Goal: Information Seeking & Learning: Find specific page/section

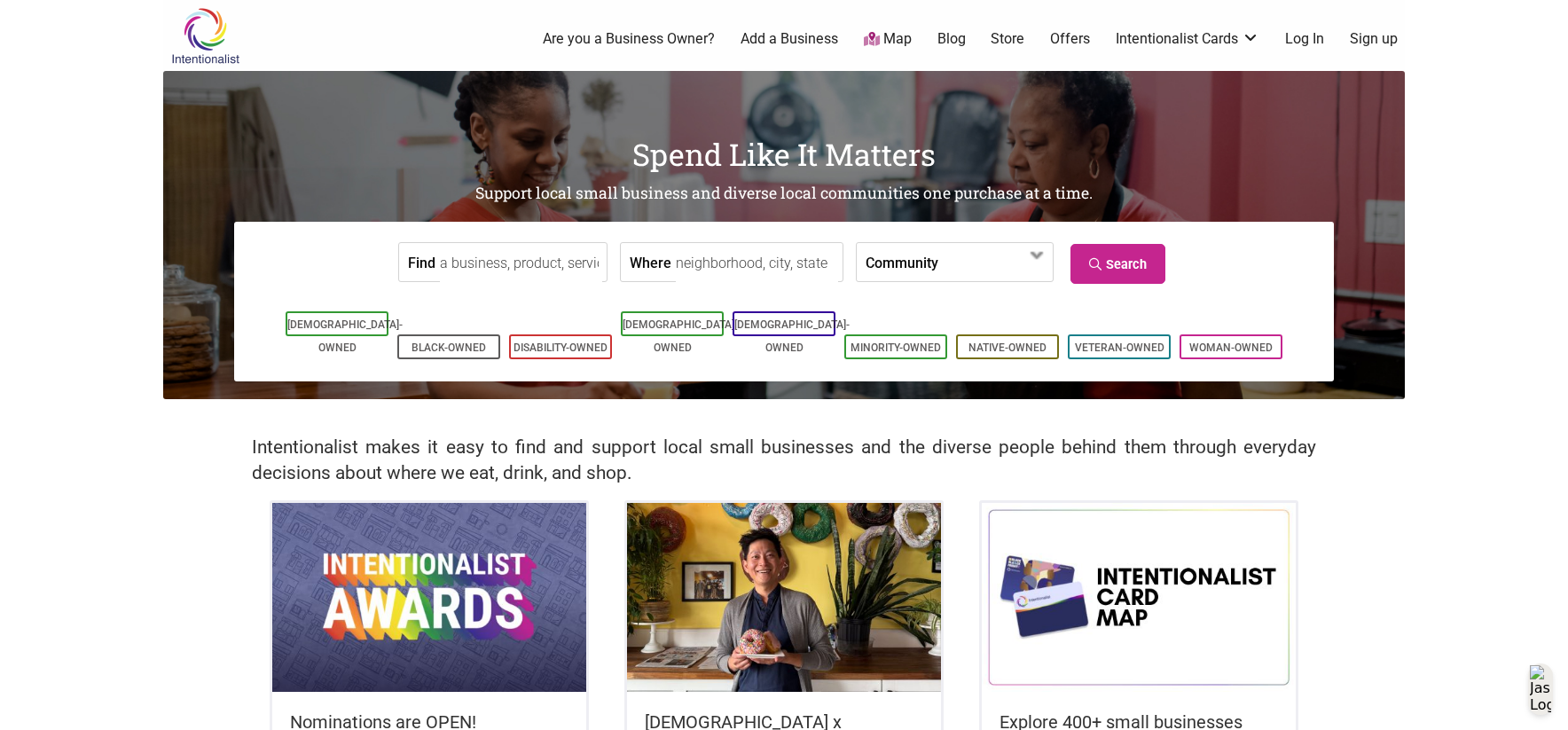
click at [697, 265] on input "Where" at bounding box center [757, 263] width 162 height 40
type input "Seattle, WA, USA"
click at [517, 268] on input "Find" at bounding box center [521, 263] width 162 height 40
type input "coffe shop"
click at [1097, 265] on icon at bounding box center [1097, 265] width 17 height 13
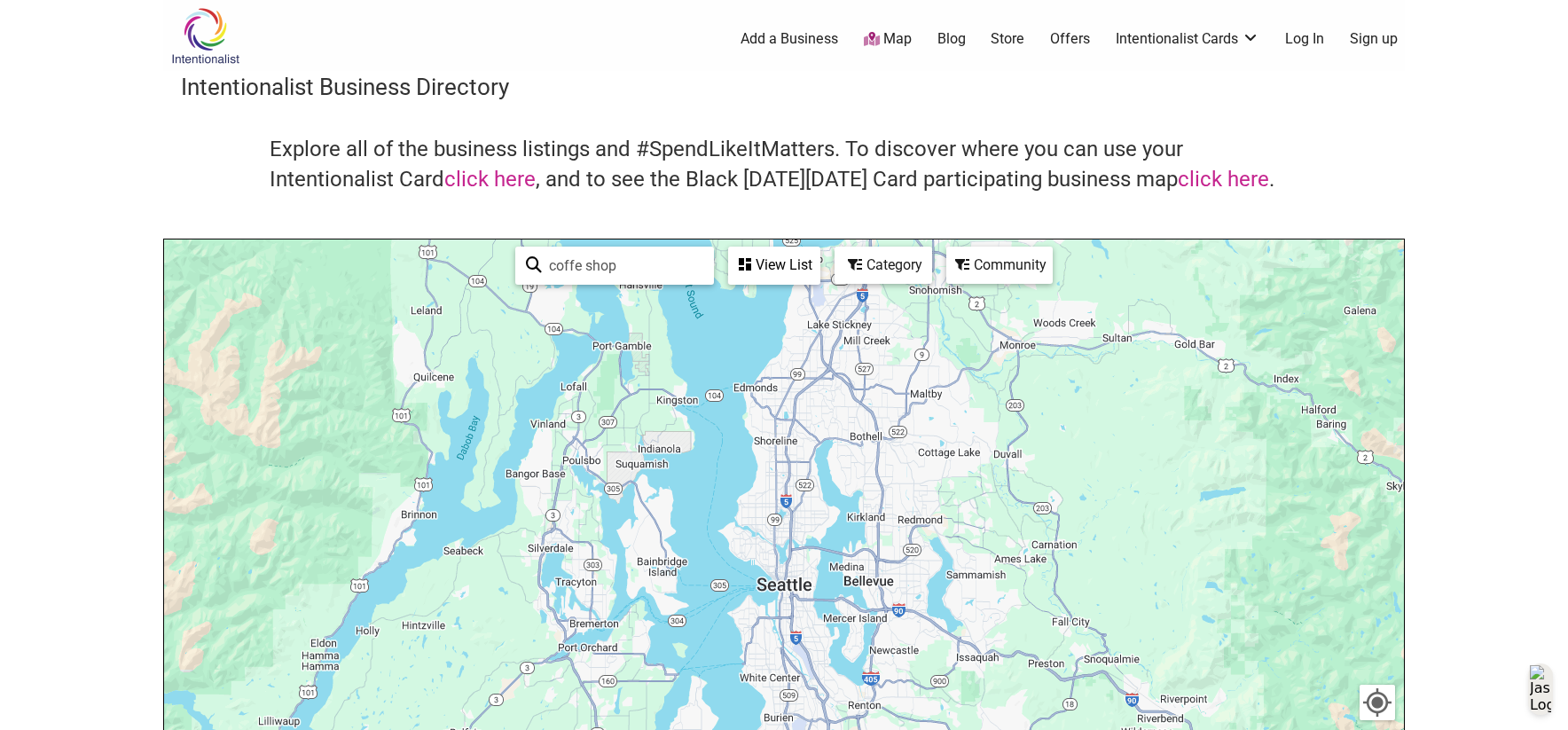
click at [758, 272] on div "View List" at bounding box center [774, 265] width 89 height 34
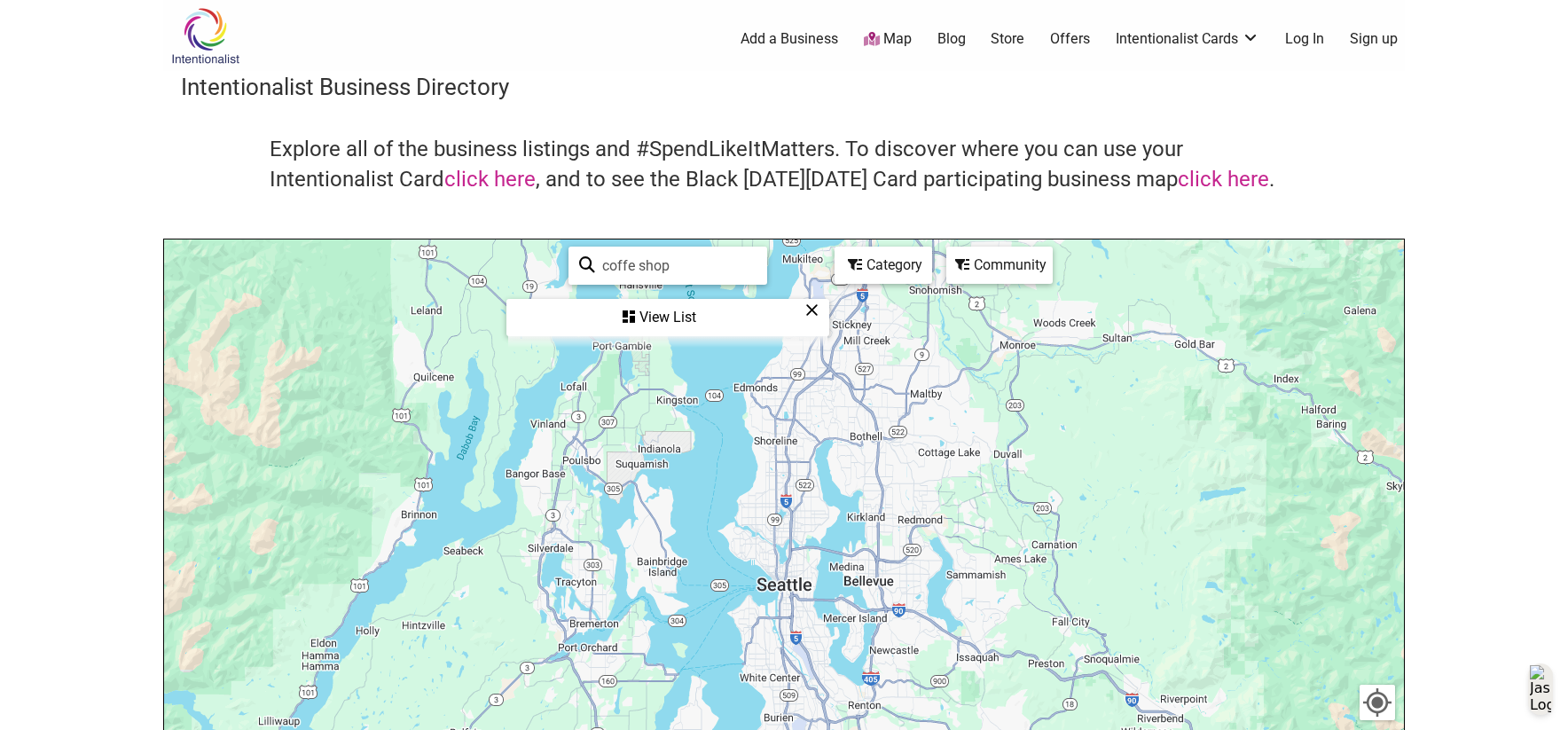
click at [660, 315] on div "View List" at bounding box center [668, 317] width 319 height 34
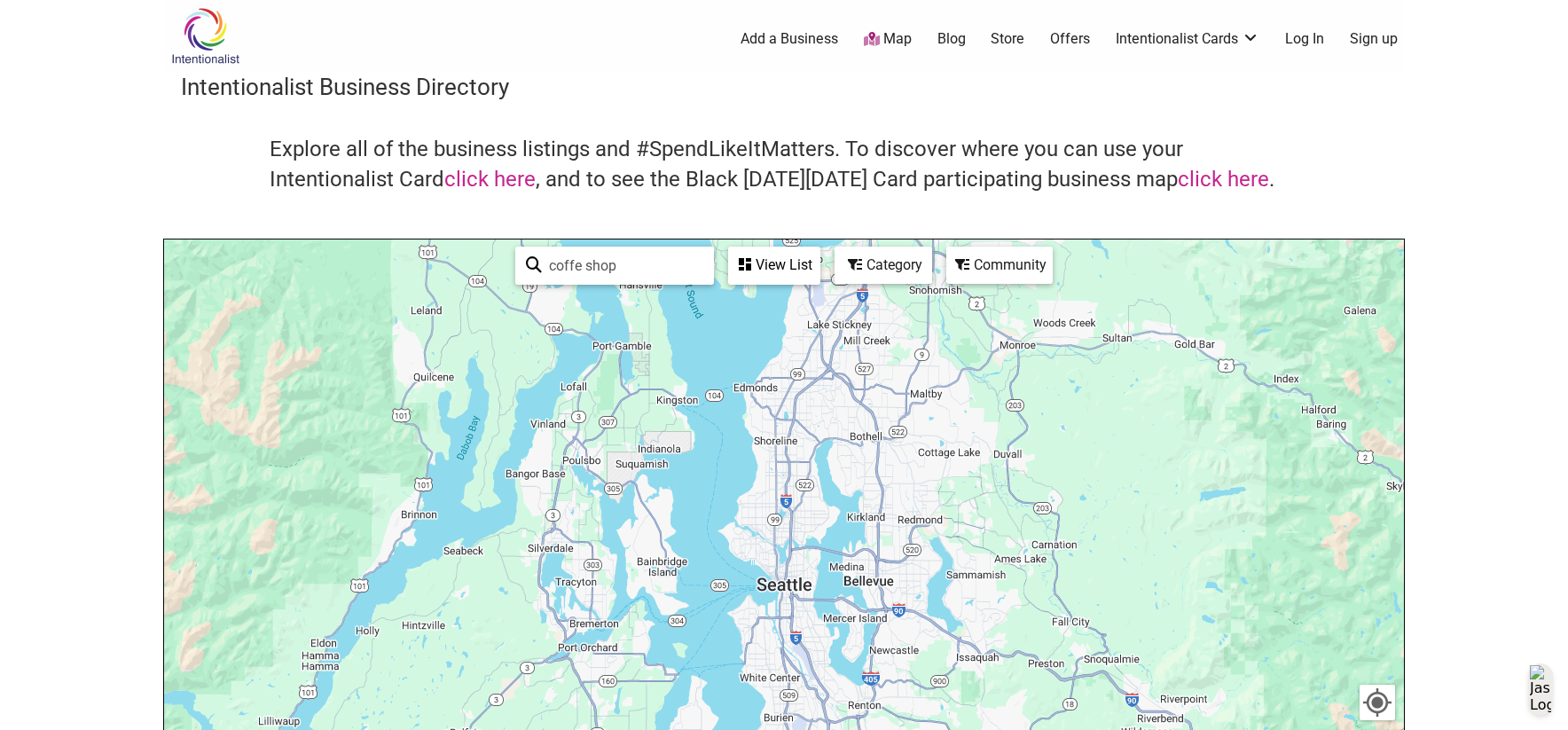
click at [577, 265] on input "coffe shop" at bounding box center [622, 265] width 161 height 35
type input "coffee shop"
click at [639, 302] on link "See All" at bounding box center [633, 303] width 36 height 14
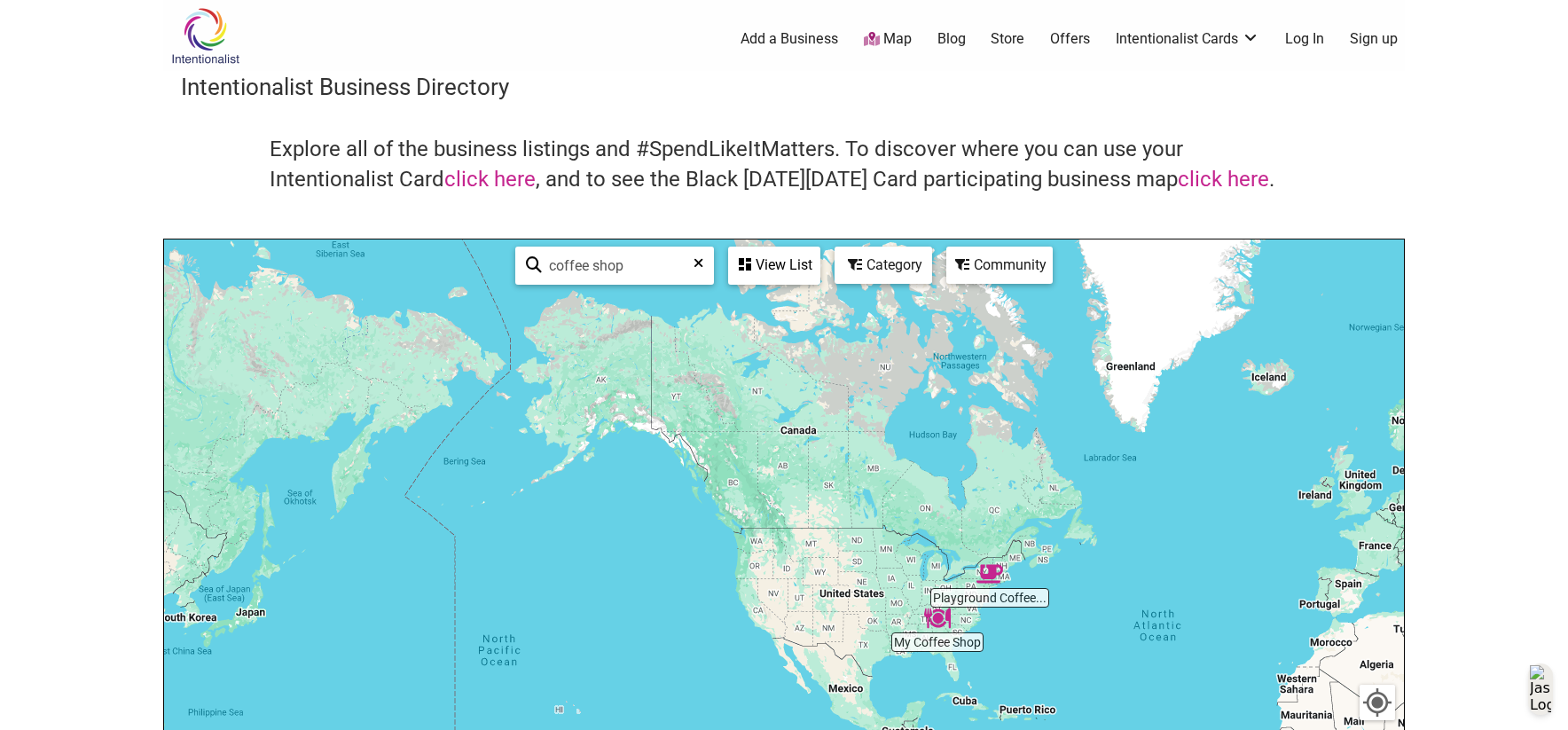
click at [894, 41] on link "Map" at bounding box center [887, 39] width 48 height 21
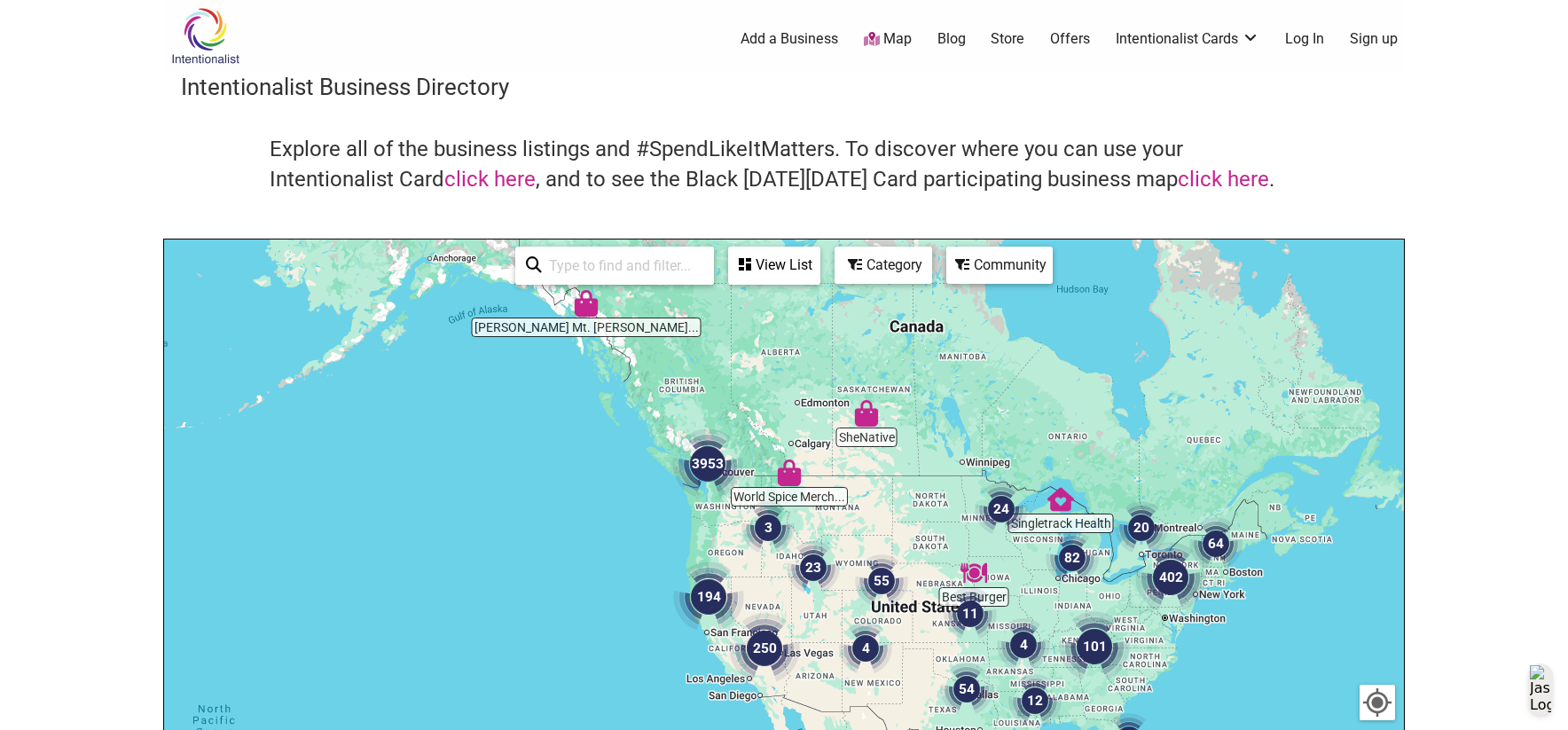
click at [710, 465] on img "3953" at bounding box center [707, 464] width 71 height 71
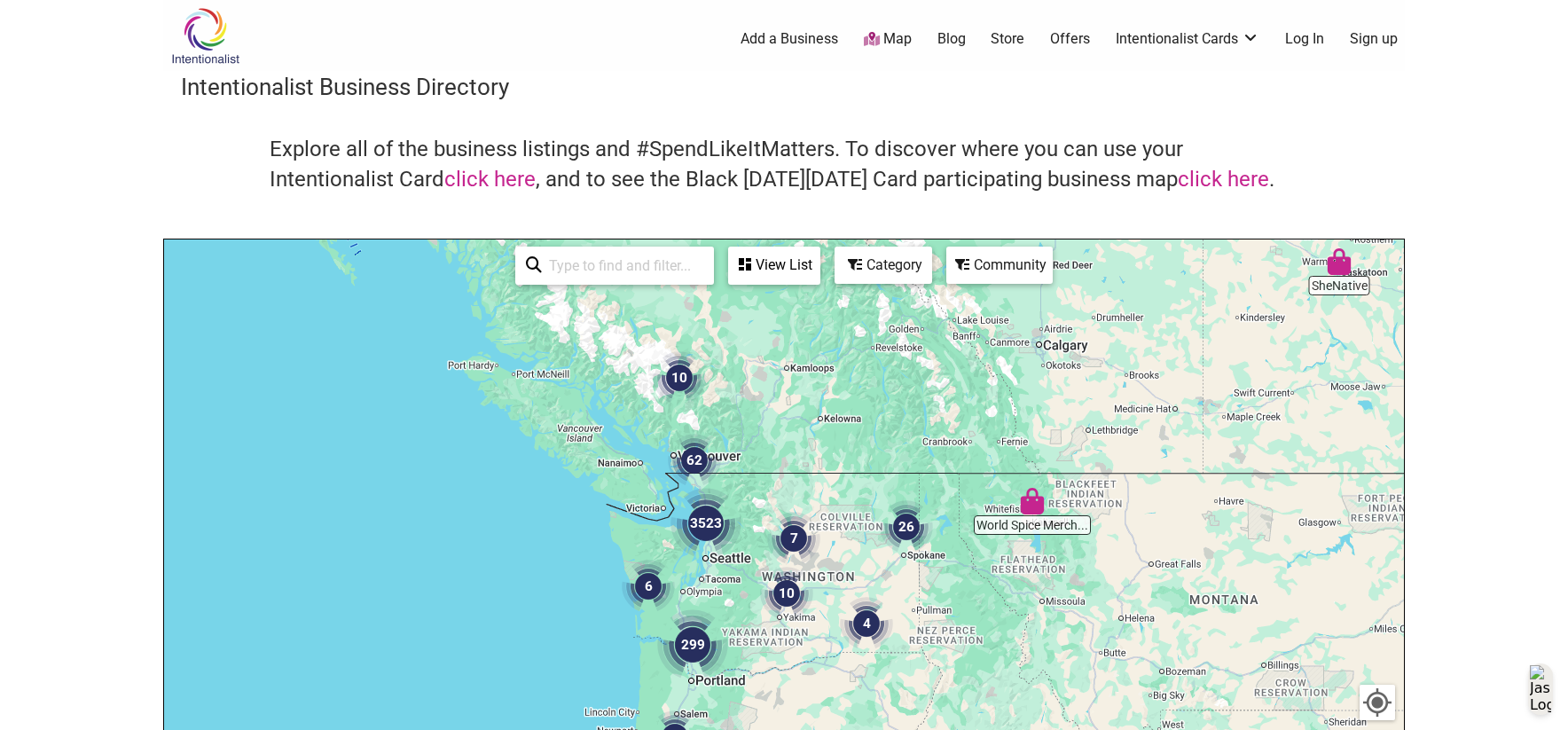
click at [652, 260] on input "search" at bounding box center [622, 265] width 161 height 35
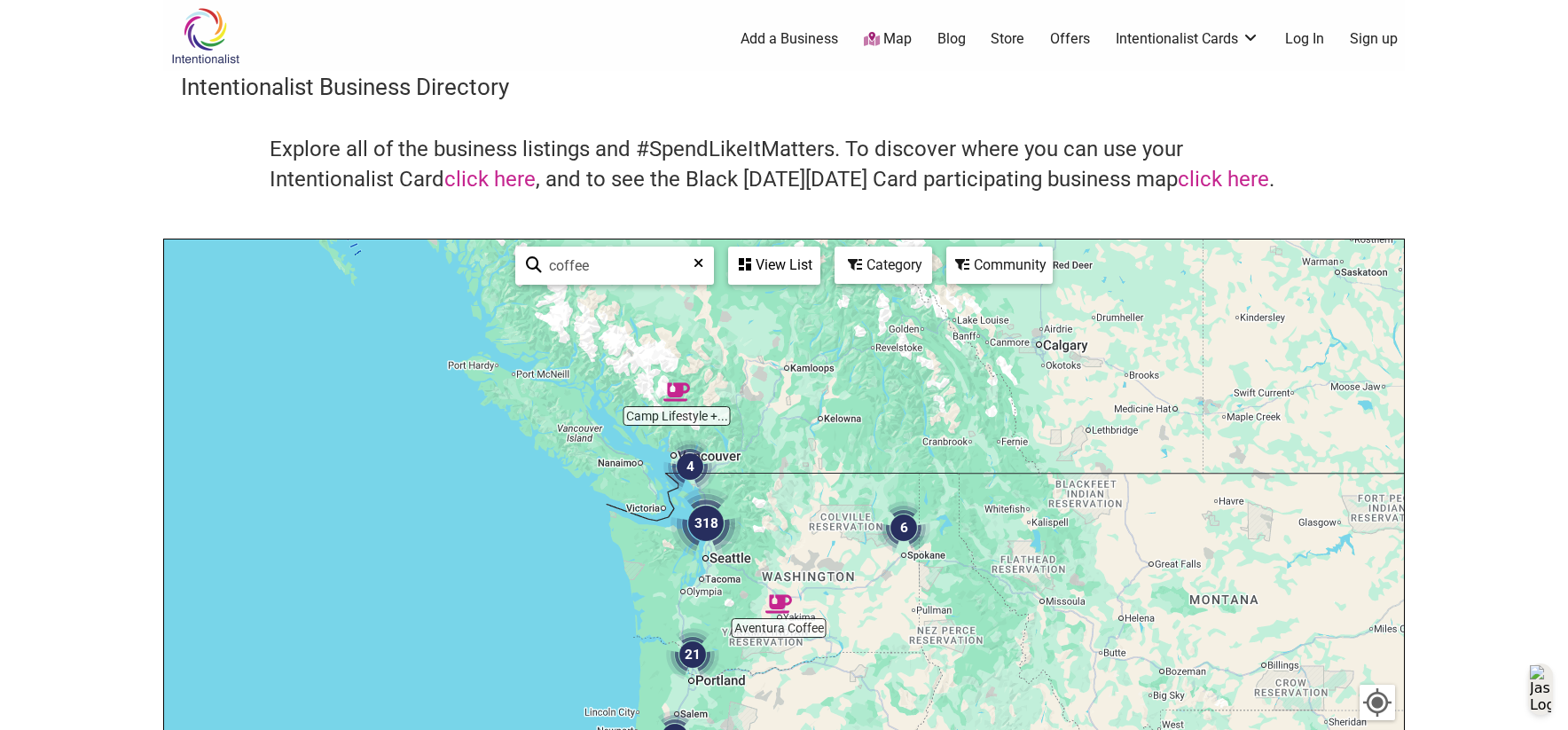
click at [707, 525] on img "318" at bounding box center [706, 523] width 71 height 71
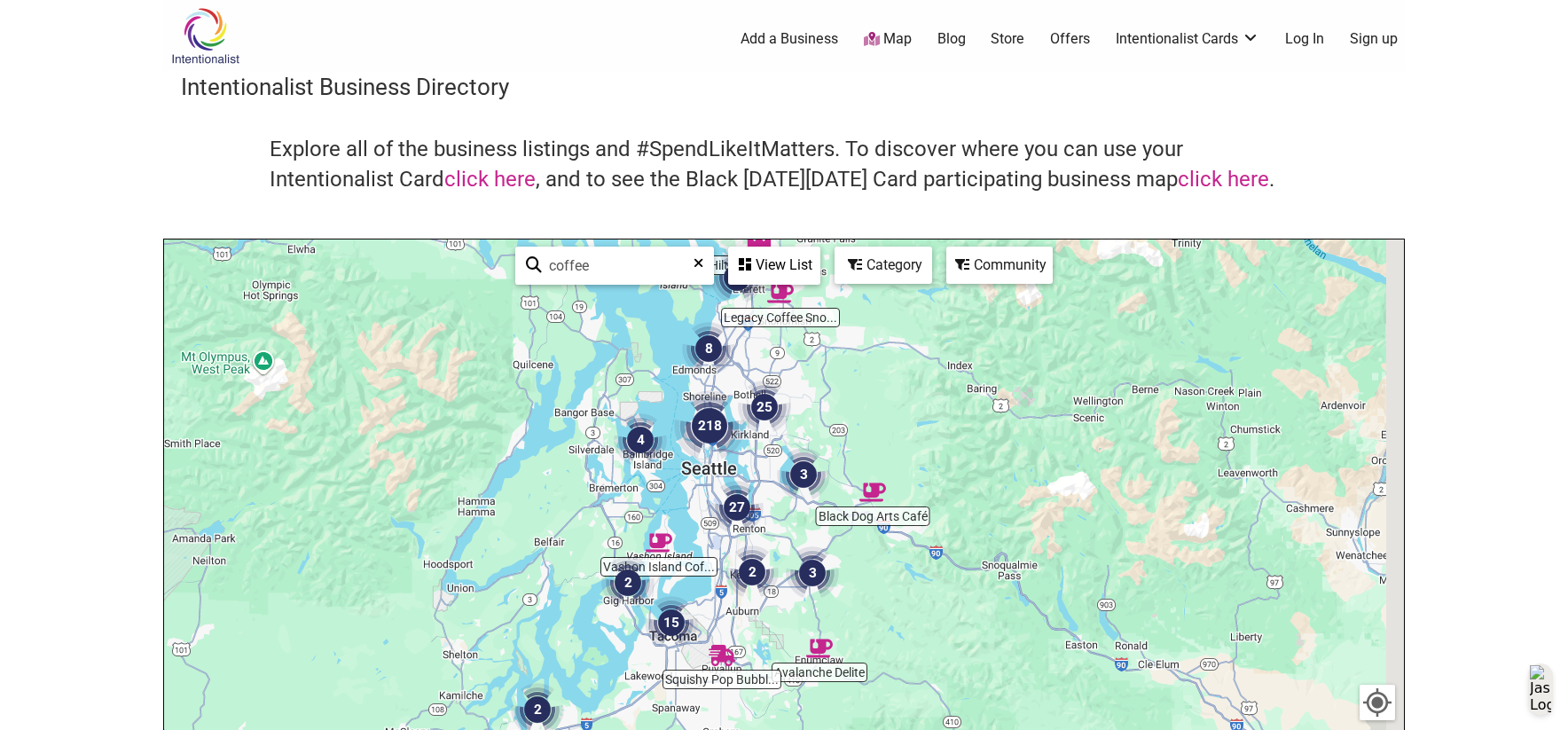
drag, startPoint x: 867, startPoint y: 538, endPoint x: 780, endPoint y: 443, distance: 128.8
click at [780, 448] on img "3" at bounding box center [803, 474] width 53 height 53
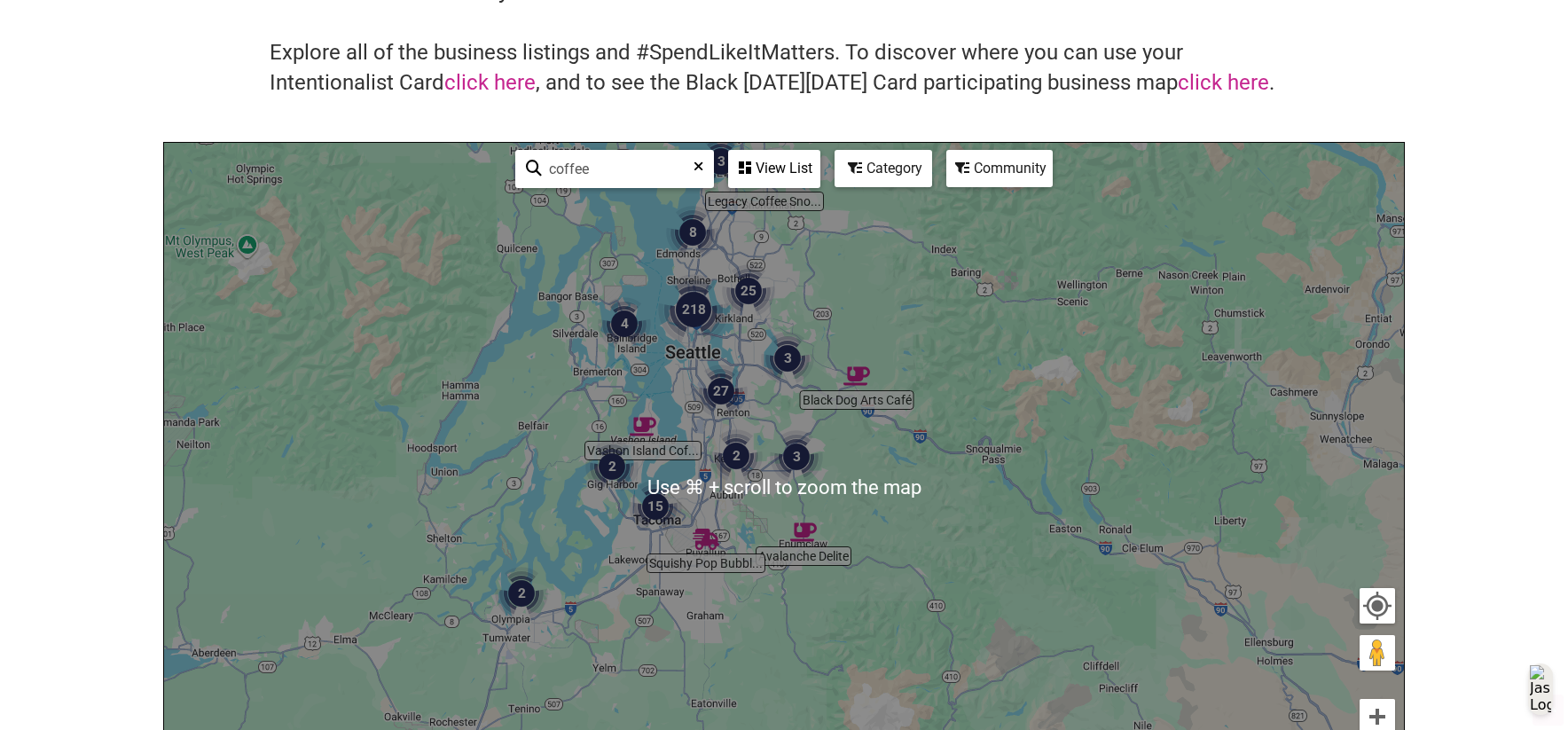
scroll to position [185, 0]
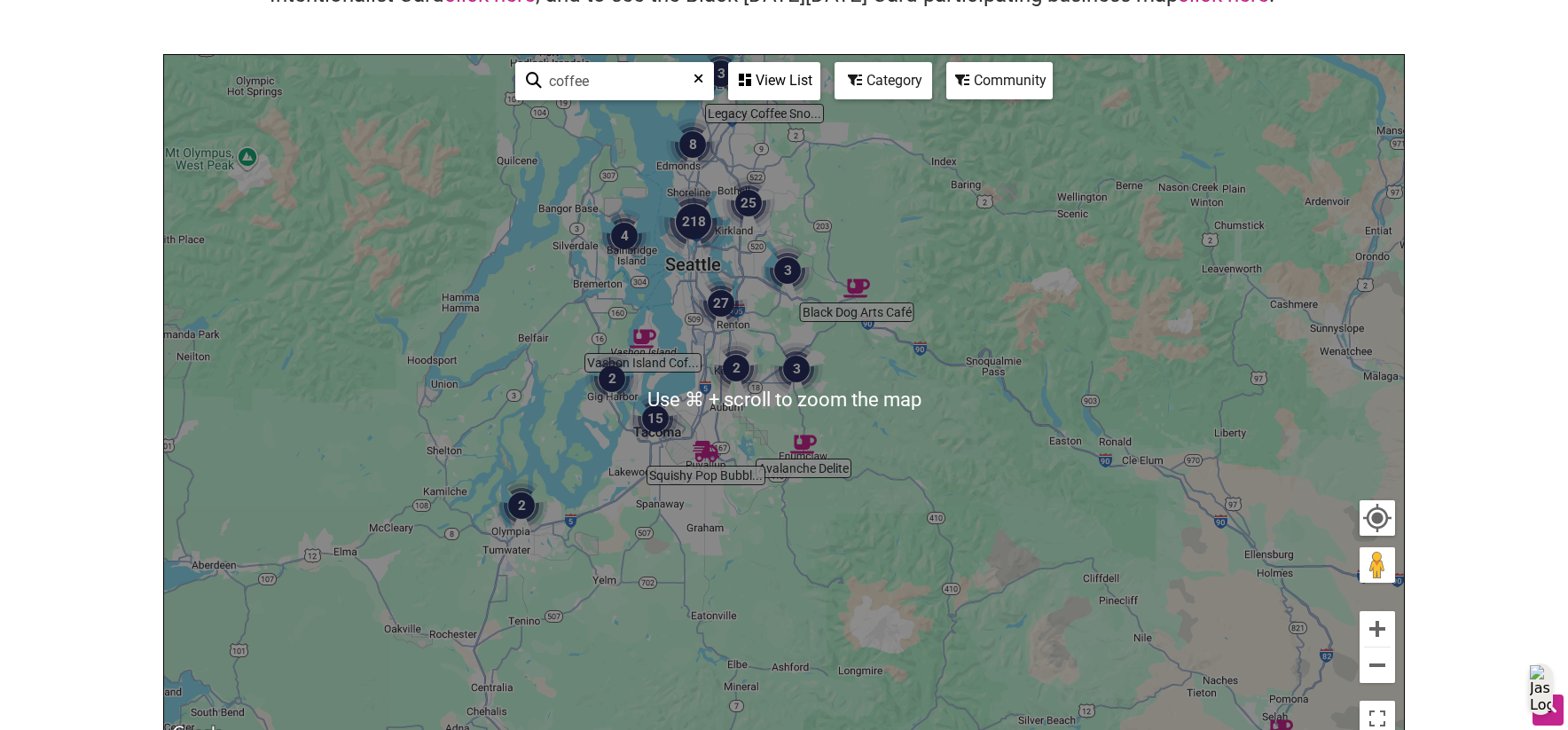
click at [667, 466] on div "To navigate, press the arrow keys." at bounding box center [784, 400] width 1240 height 691
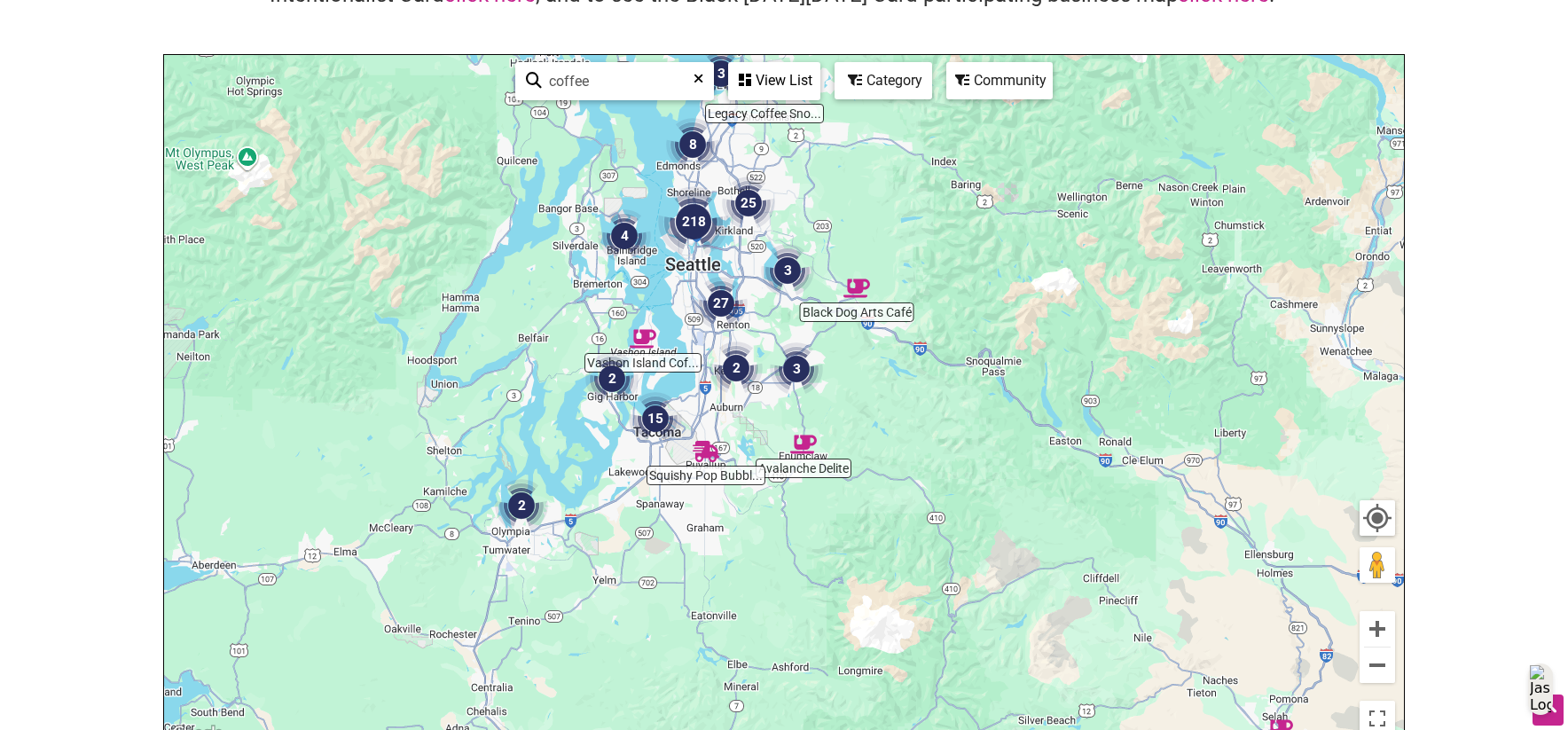
click at [697, 219] on img "218" at bounding box center [693, 222] width 71 height 71
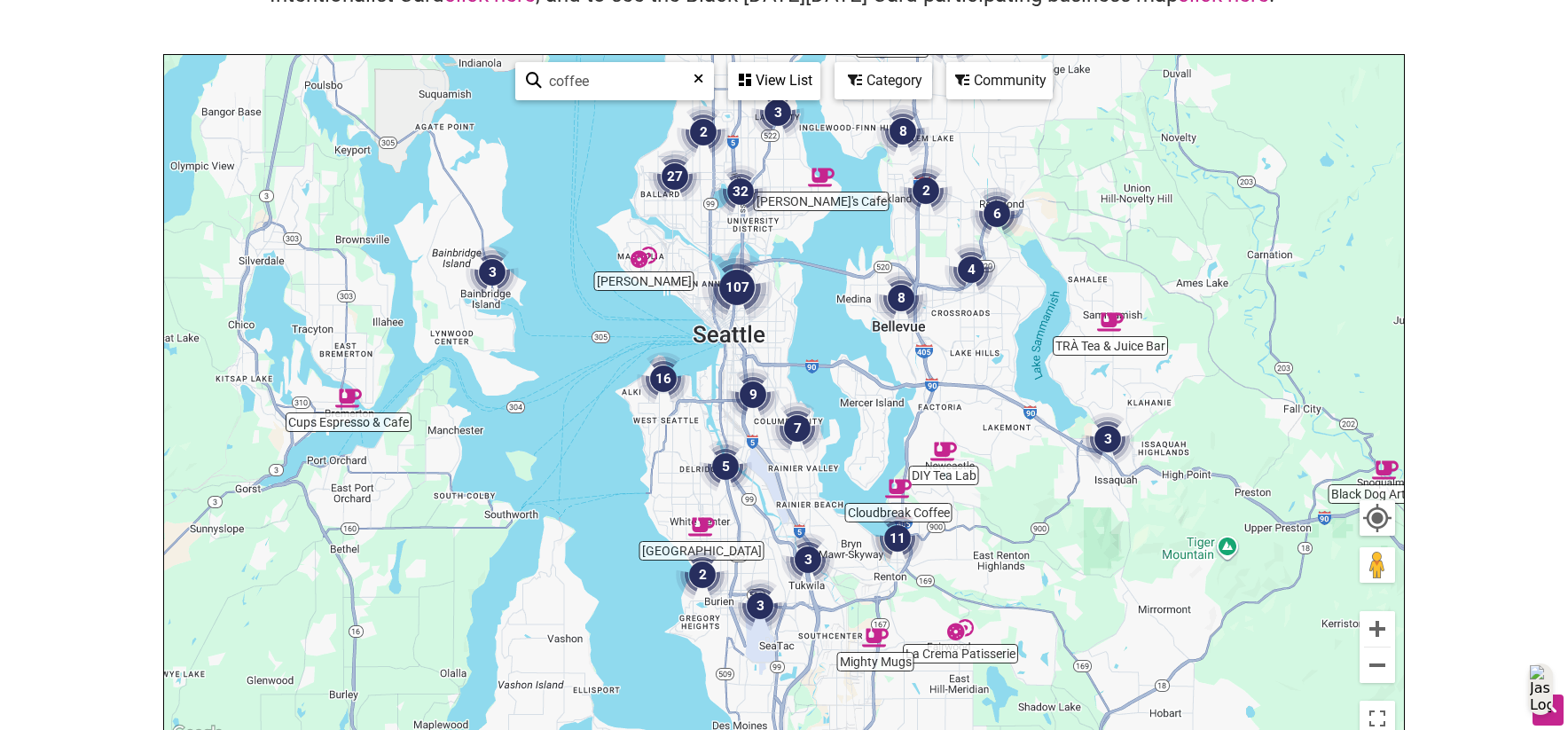
drag, startPoint x: 770, startPoint y: 440, endPoint x: 770, endPoint y: 346, distance: 94.0
click at [770, 346] on div "To navigate, press the arrow keys." at bounding box center [784, 400] width 1240 height 691
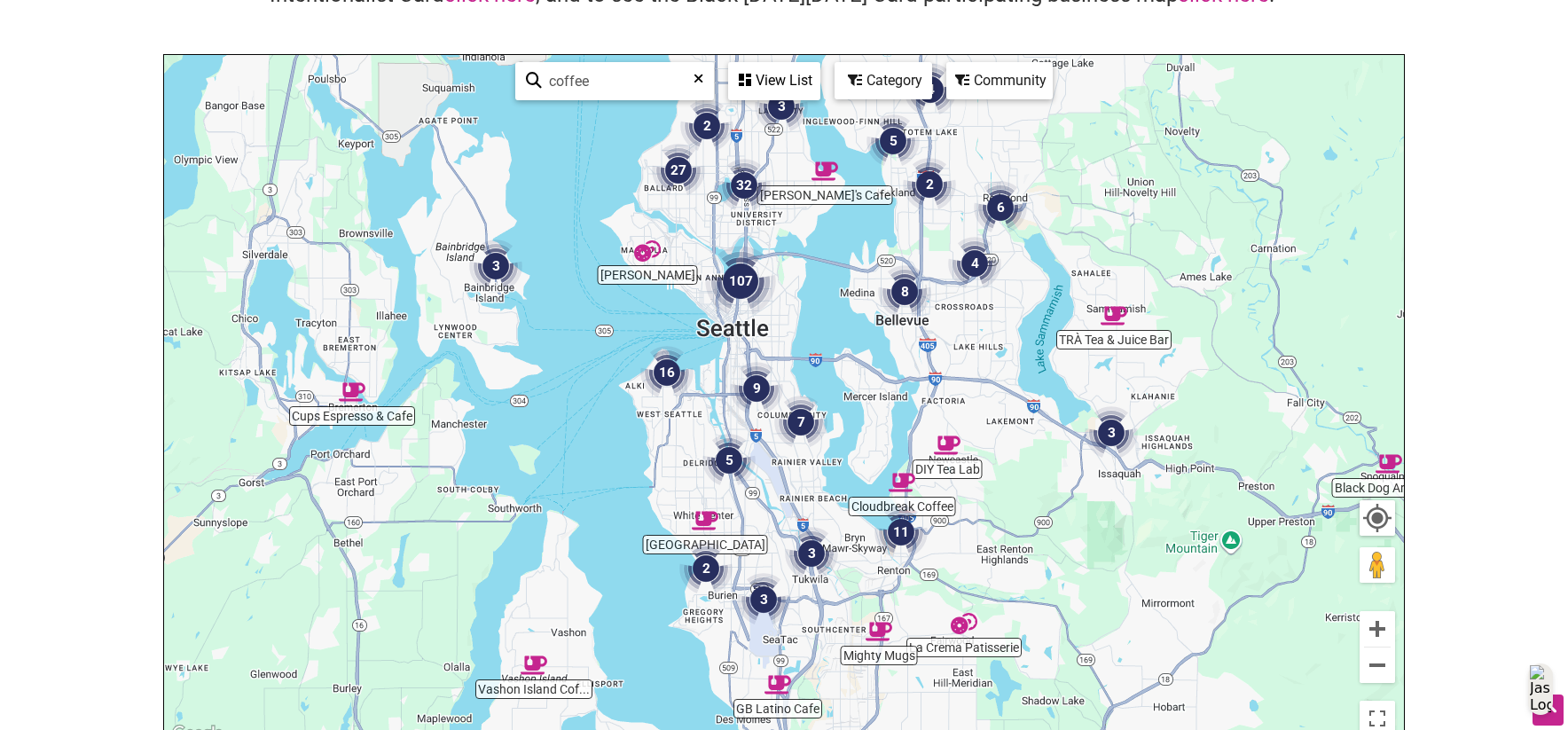
click at [741, 283] on img "107" at bounding box center [740, 281] width 71 height 71
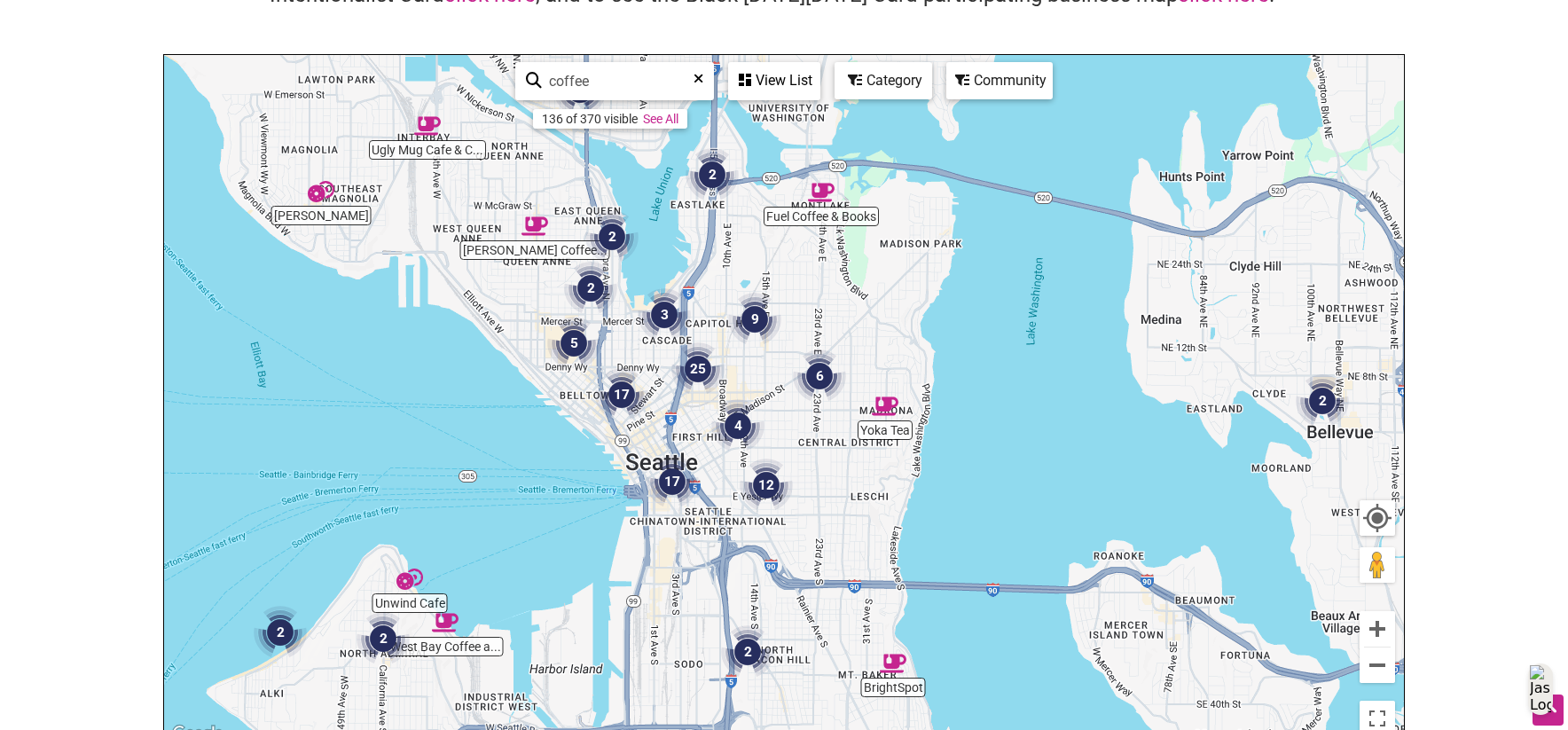
drag, startPoint x: 813, startPoint y: 361, endPoint x: 737, endPoint y: 361, distance: 76.0
click at [737, 361] on div "To navigate, press the arrow keys." at bounding box center [784, 400] width 1240 height 691
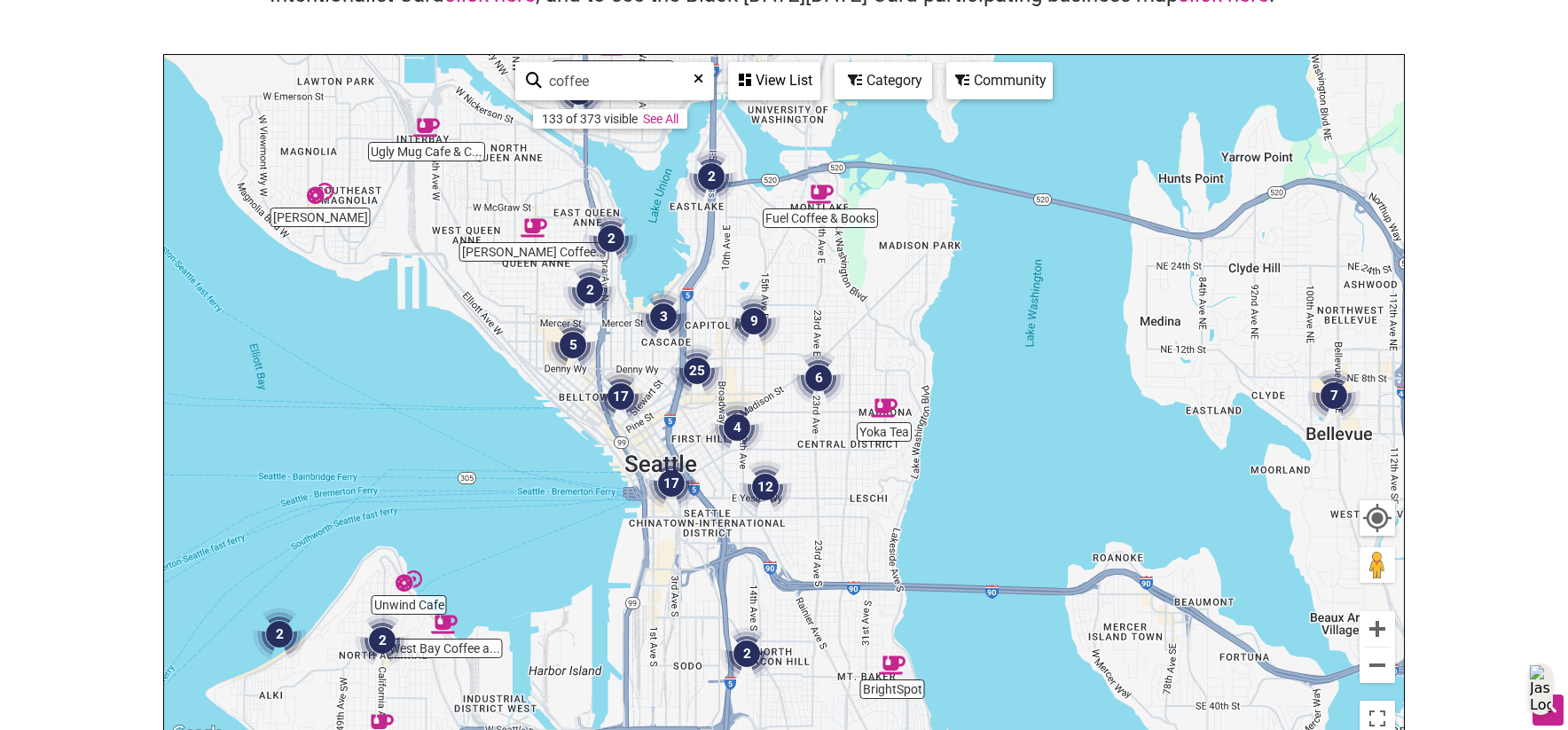
click at [700, 370] on img "25" at bounding box center [697, 370] width 53 height 53
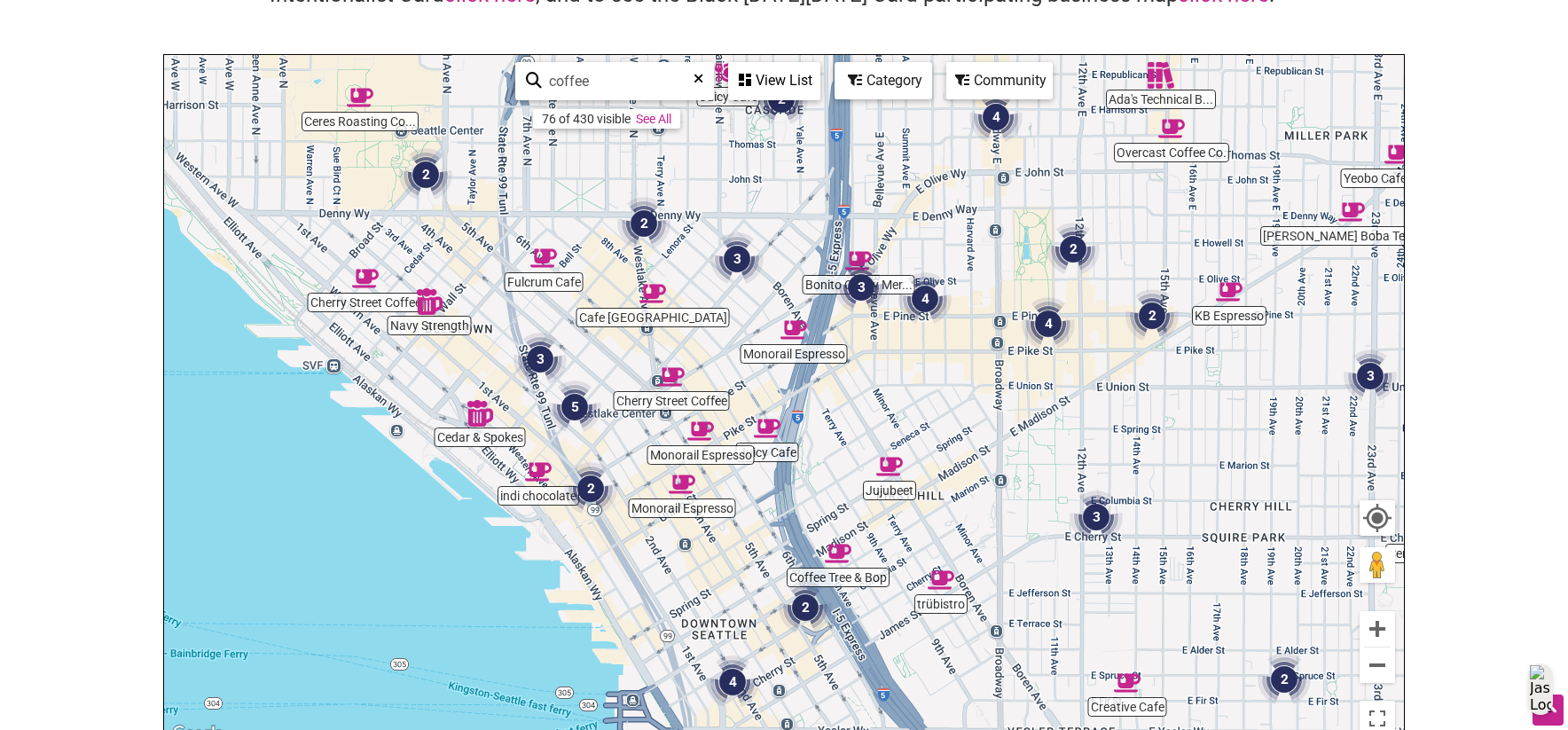
drag, startPoint x: 742, startPoint y: 404, endPoint x: 870, endPoint y: 410, distance: 128.1
click at [870, 410] on div "To navigate, press the arrow keys." at bounding box center [784, 400] width 1240 height 691
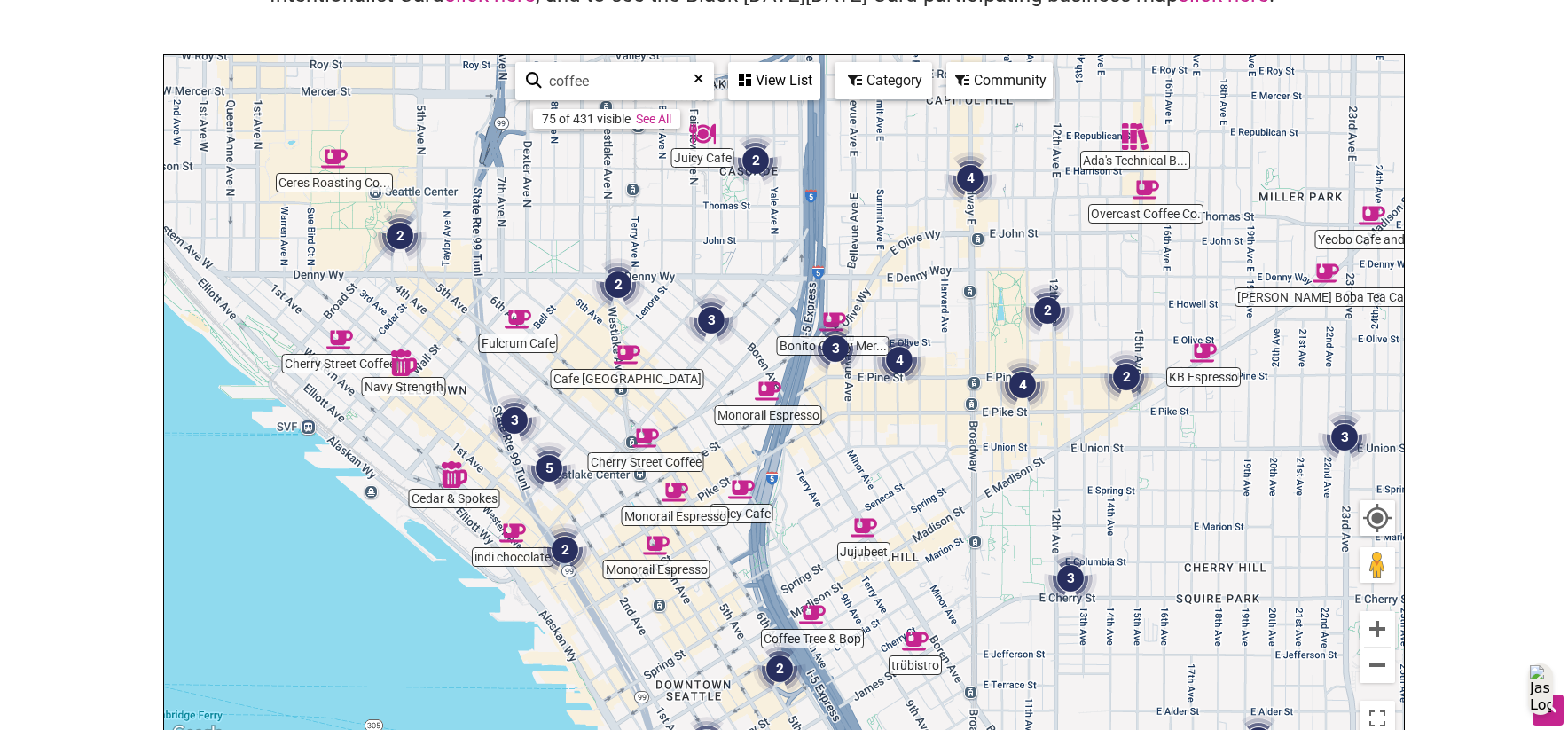
drag, startPoint x: 889, startPoint y: 351, endPoint x: 871, endPoint y: 416, distance: 67.4
click at [871, 416] on div "To navigate, press the arrow keys." at bounding box center [784, 400] width 1240 height 691
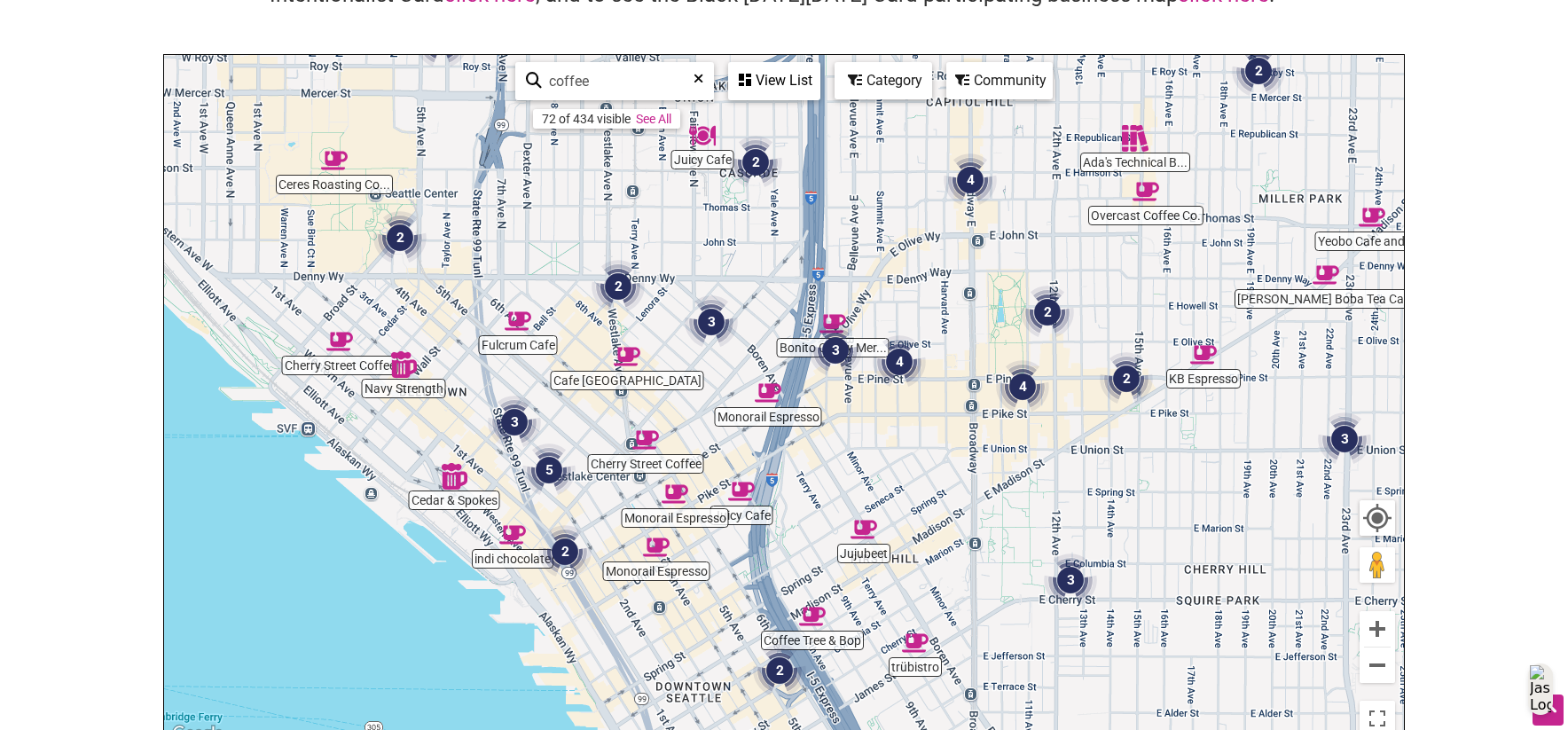
click at [715, 317] on img "3" at bounding box center [711, 321] width 53 height 53
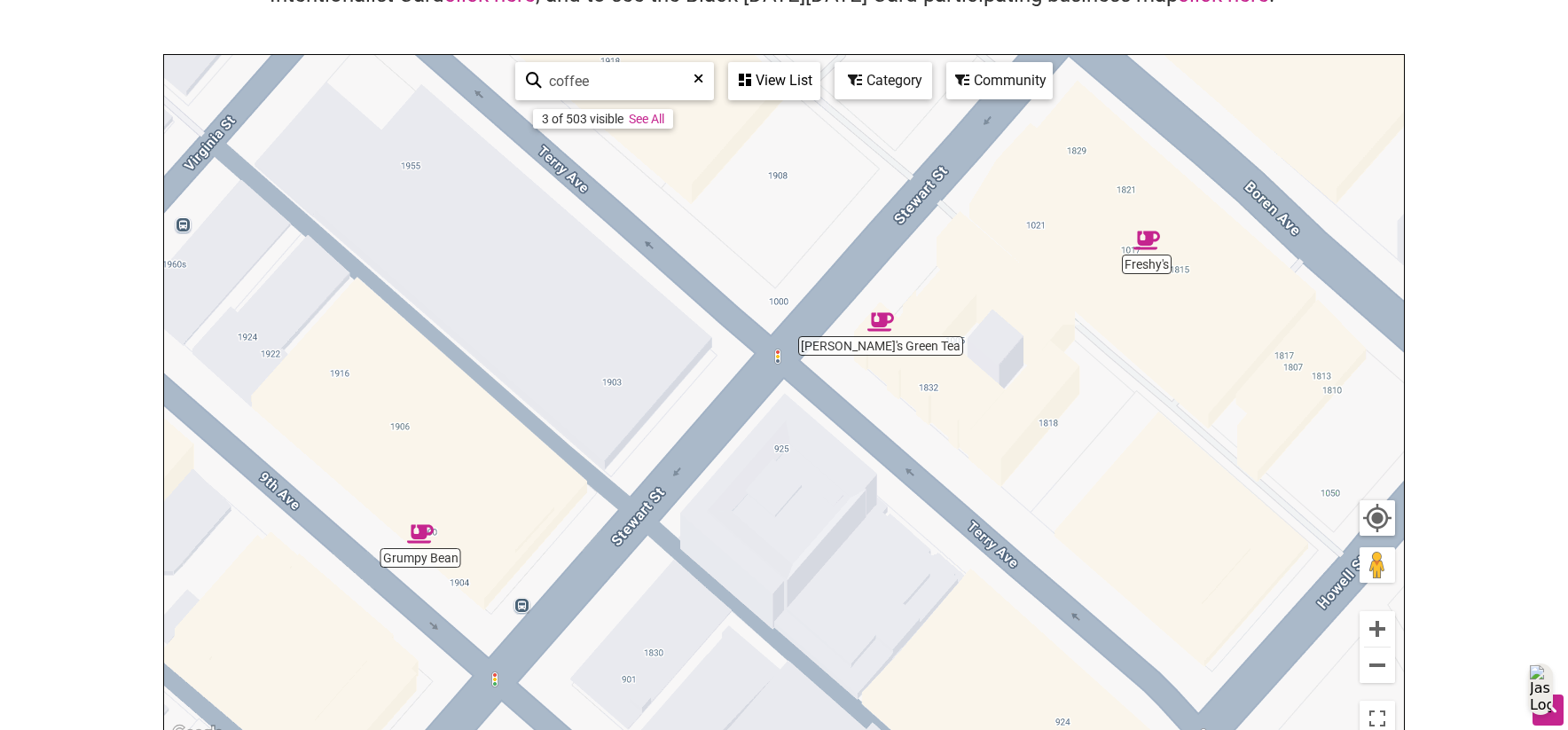
click at [887, 326] on img "Nana's Green Tea" at bounding box center [880, 322] width 27 height 27
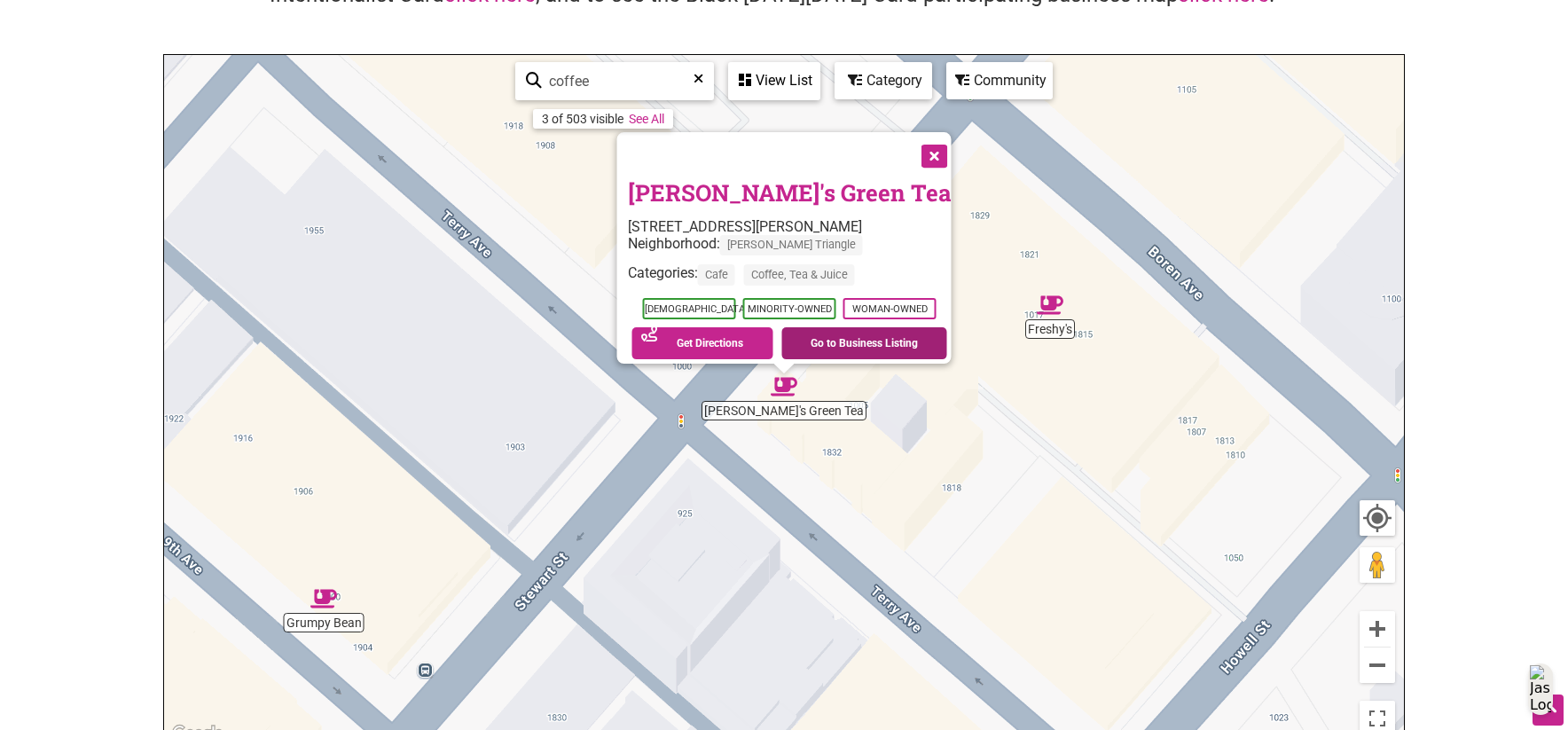
click at [845, 335] on link "Go to Business Listing" at bounding box center [863, 343] width 166 height 32
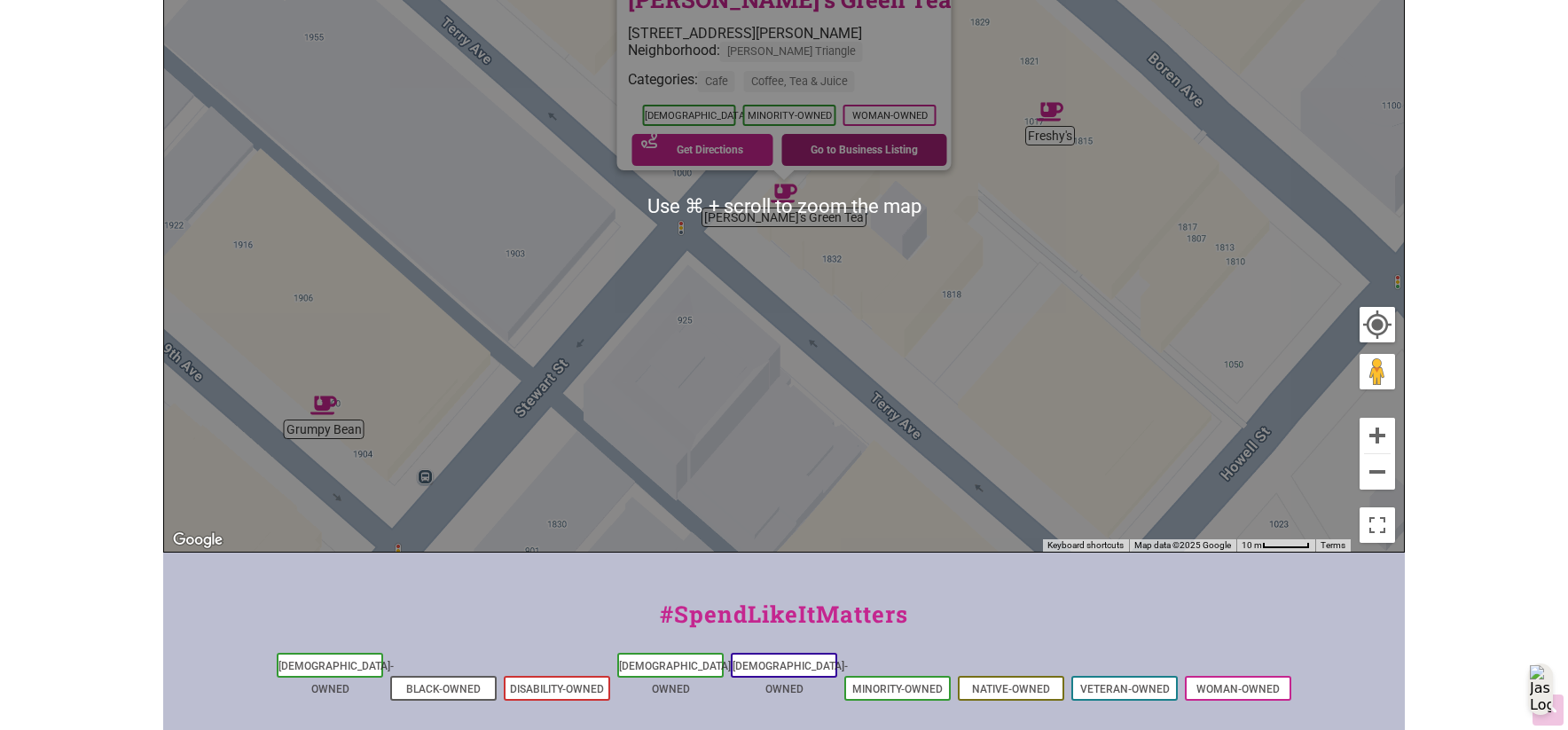
scroll to position [378, 0]
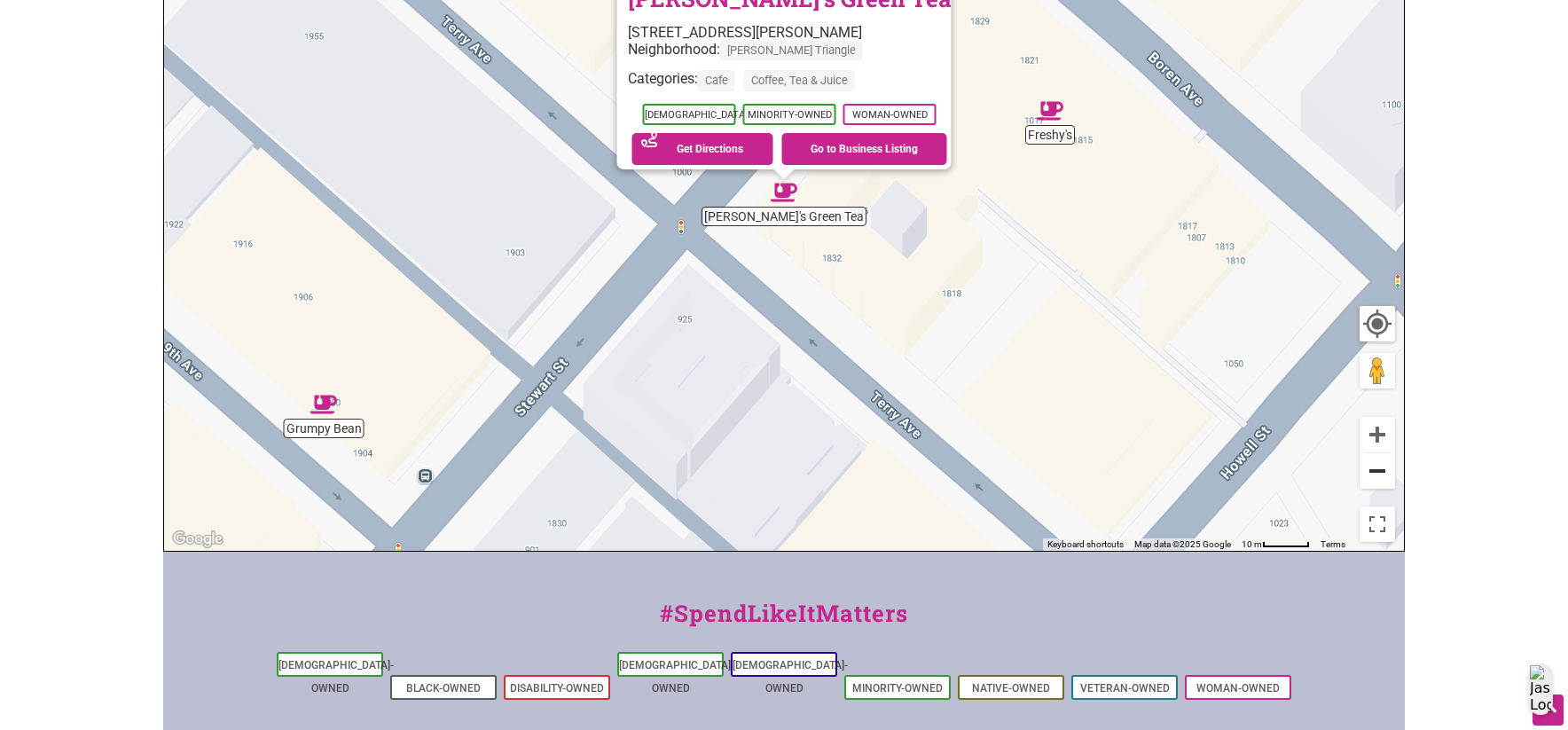
click at [1386, 475] on button "Zoom out" at bounding box center [1377, 471] width 36 height 36
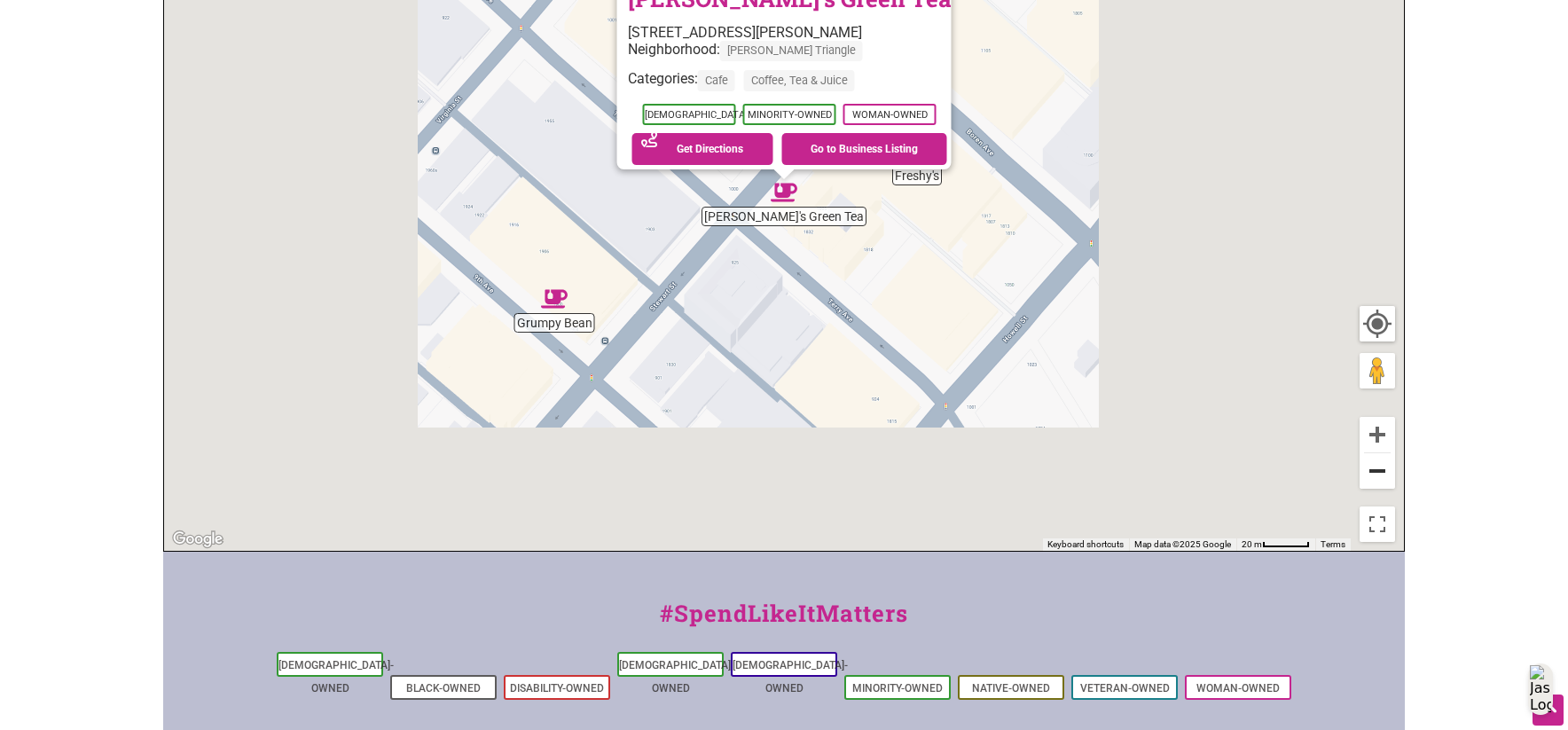
click at [1386, 475] on button "Zoom out" at bounding box center [1377, 471] width 36 height 36
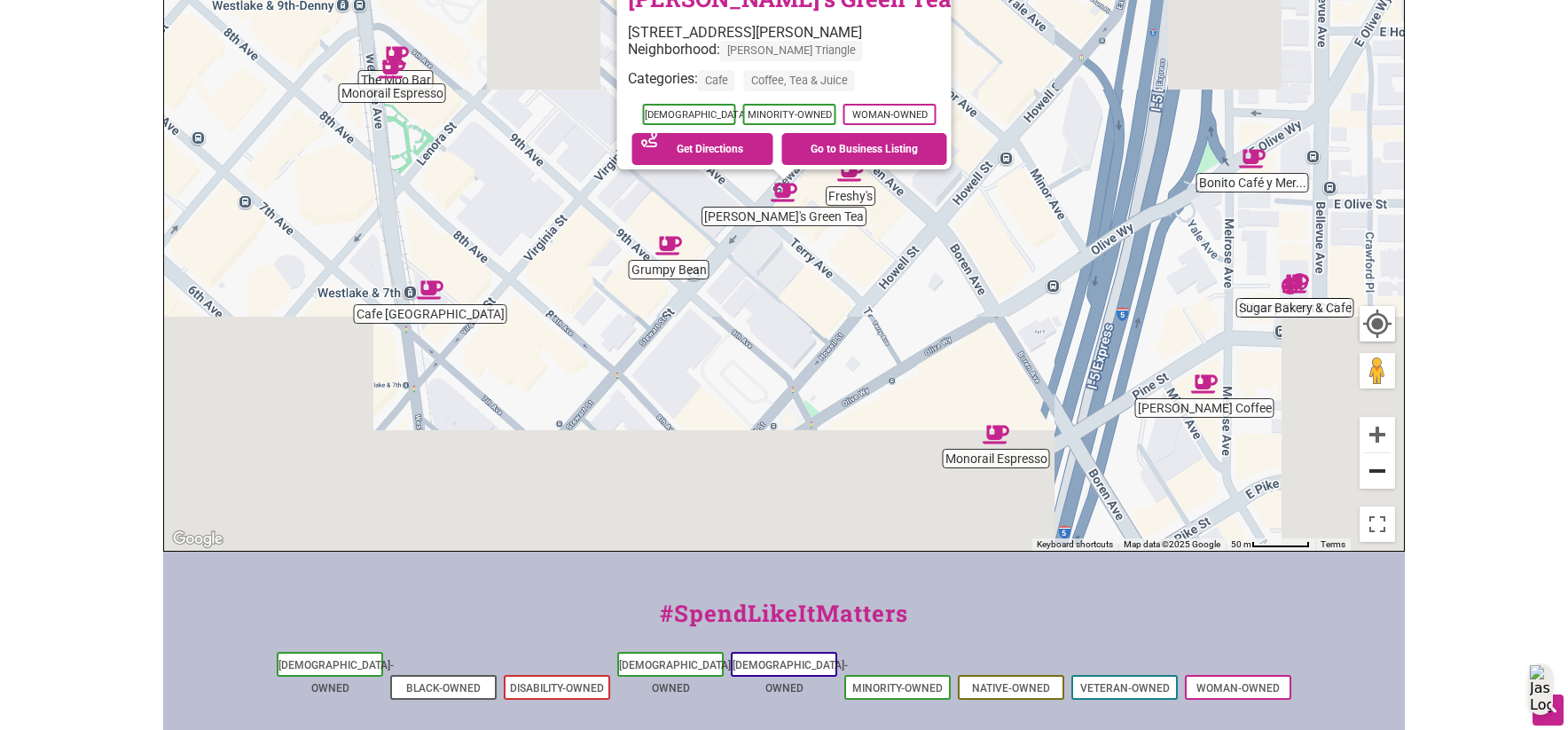
click at [1386, 475] on button "Zoom out" at bounding box center [1377, 471] width 36 height 36
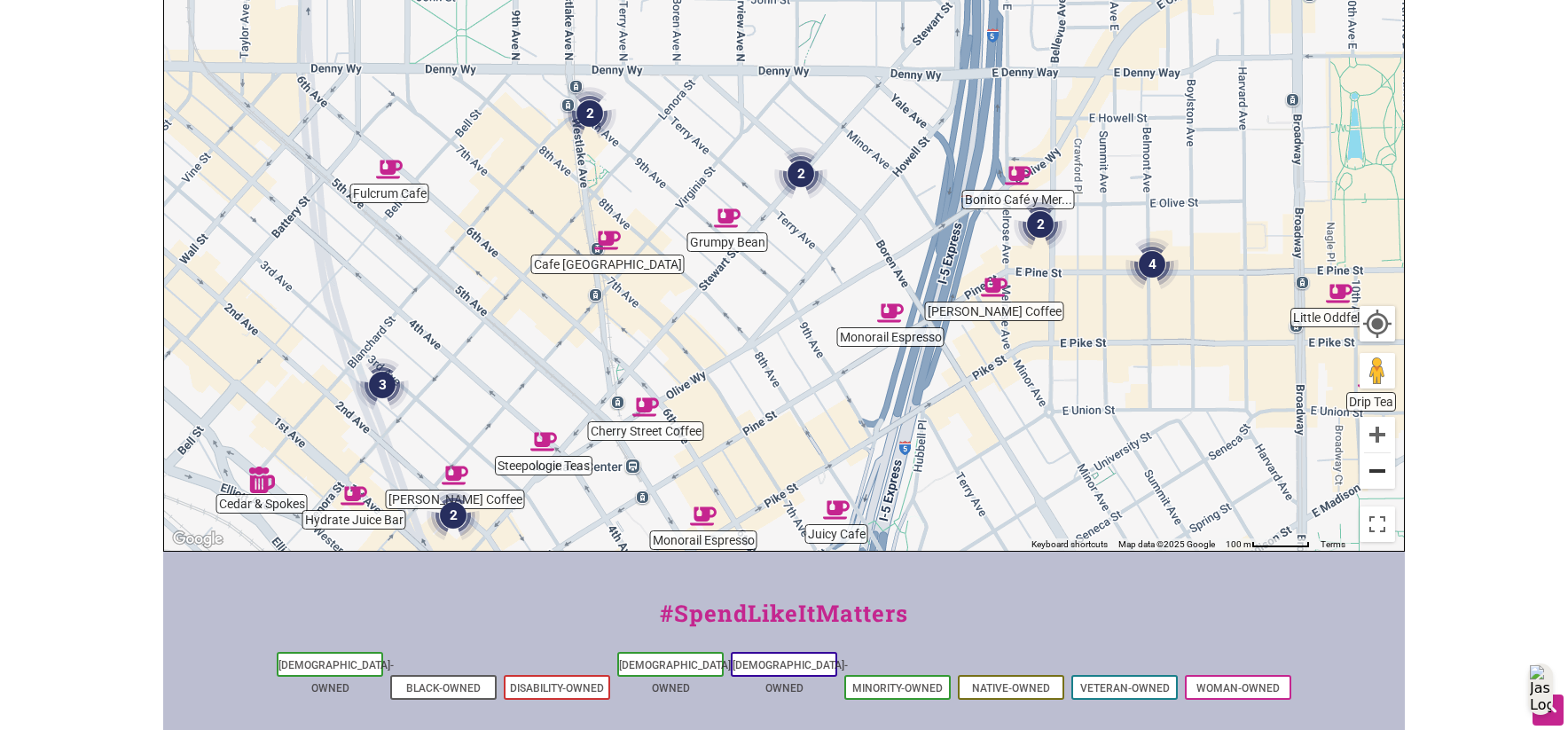
click at [1386, 475] on button "Zoom out" at bounding box center [1377, 471] width 36 height 36
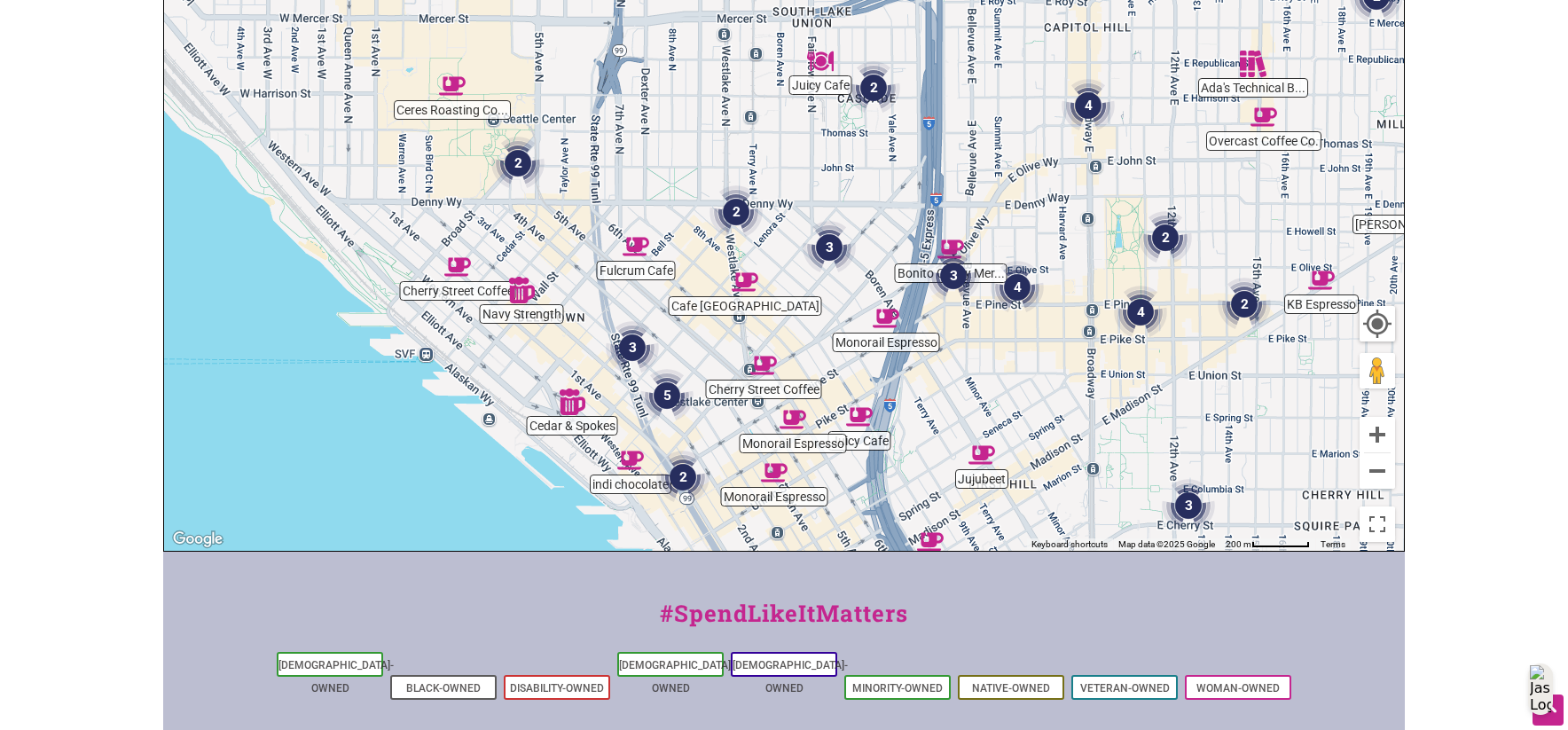
drag, startPoint x: 801, startPoint y: 417, endPoint x: 810, endPoint y: 490, distance: 73.6
click at [815, 508] on div "To navigate, press the arrow keys." at bounding box center [784, 206] width 1240 height 691
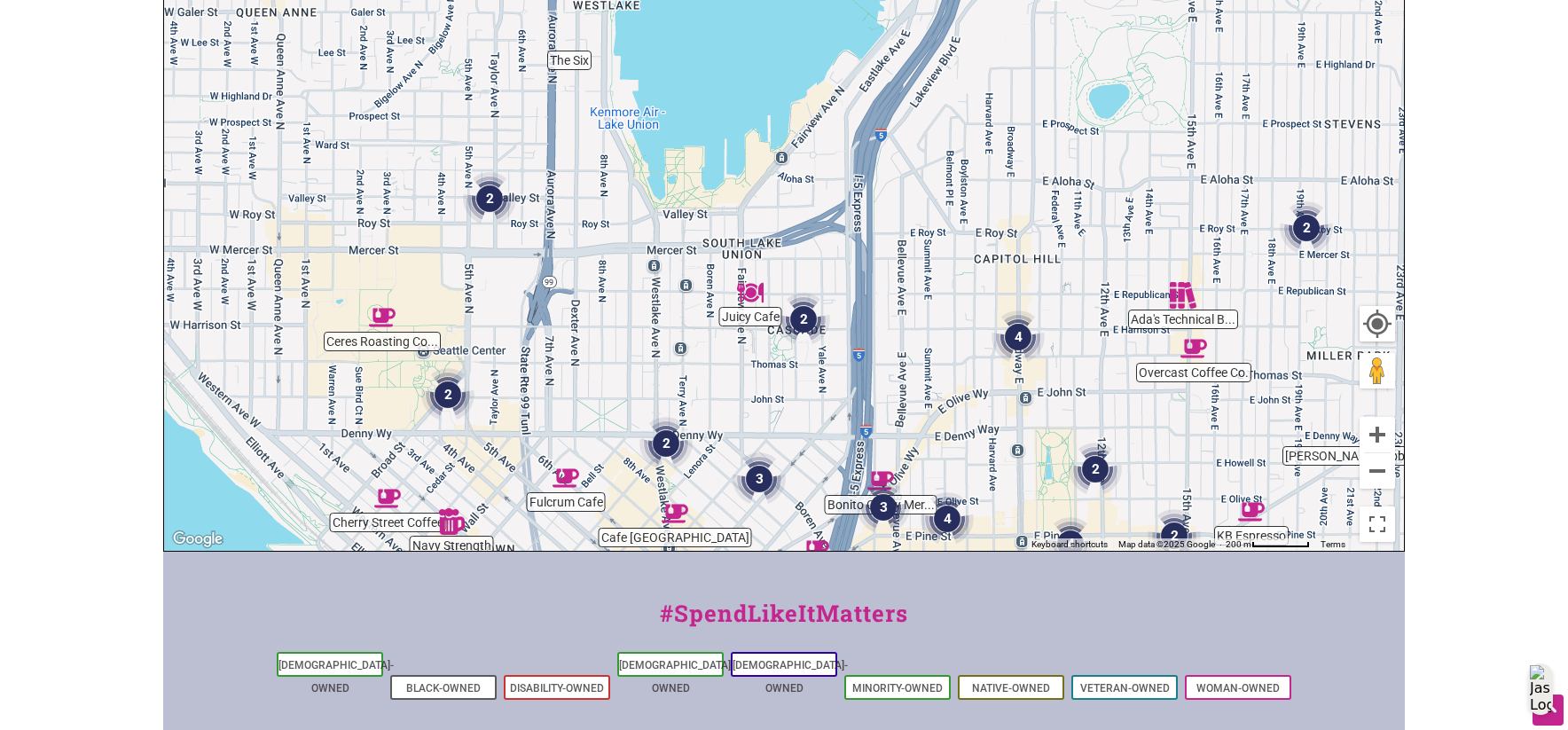
drag, startPoint x: 837, startPoint y: 264, endPoint x: 836, endPoint y: 397, distance: 133.0
click at [836, 448] on div "To navigate, press the arrow keys." at bounding box center [784, 206] width 1240 height 691
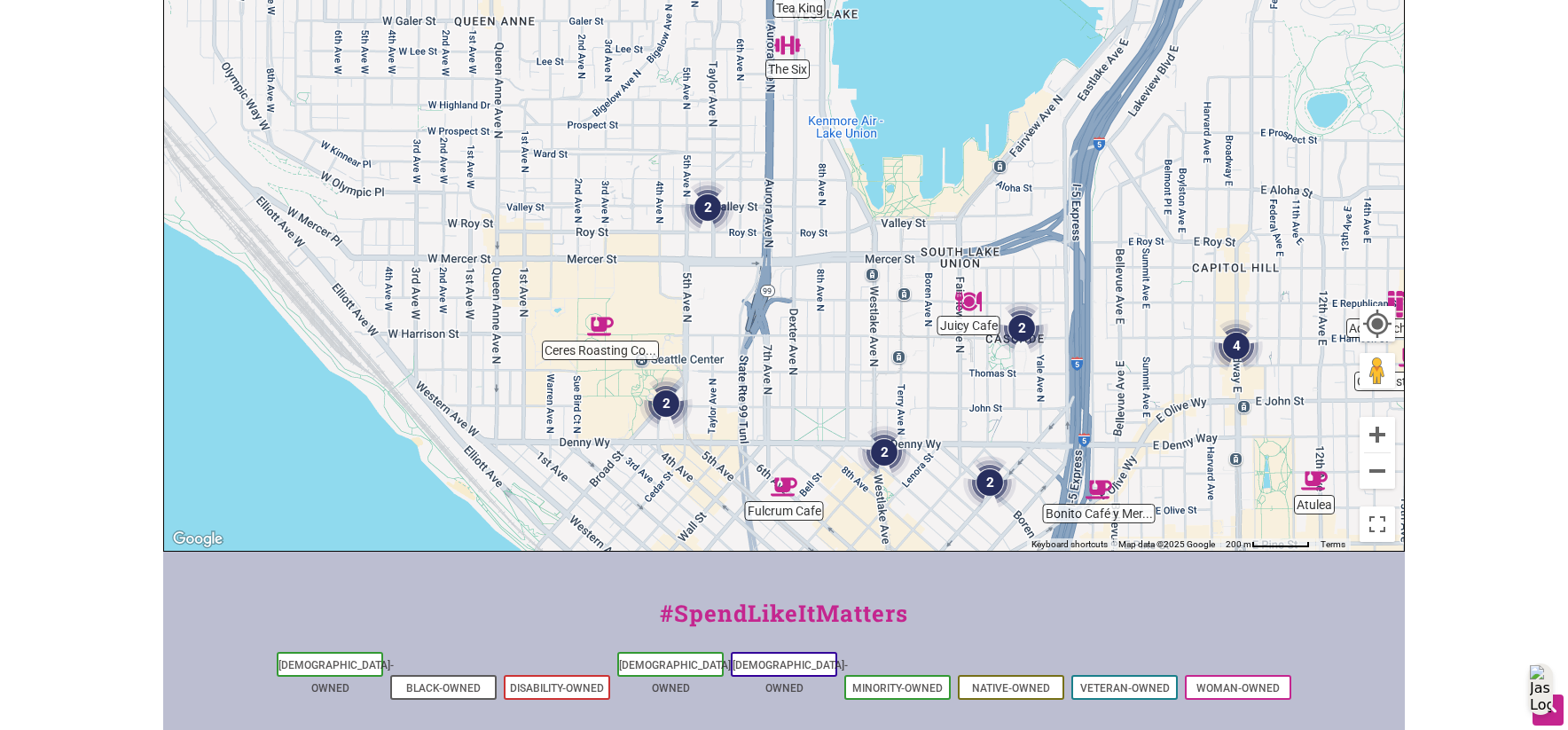
drag, startPoint x: 835, startPoint y: 279, endPoint x: 1054, endPoint y: 217, distance: 227.6
click at [1054, 217] on div "To navigate, press the arrow keys." at bounding box center [784, 206] width 1240 height 691
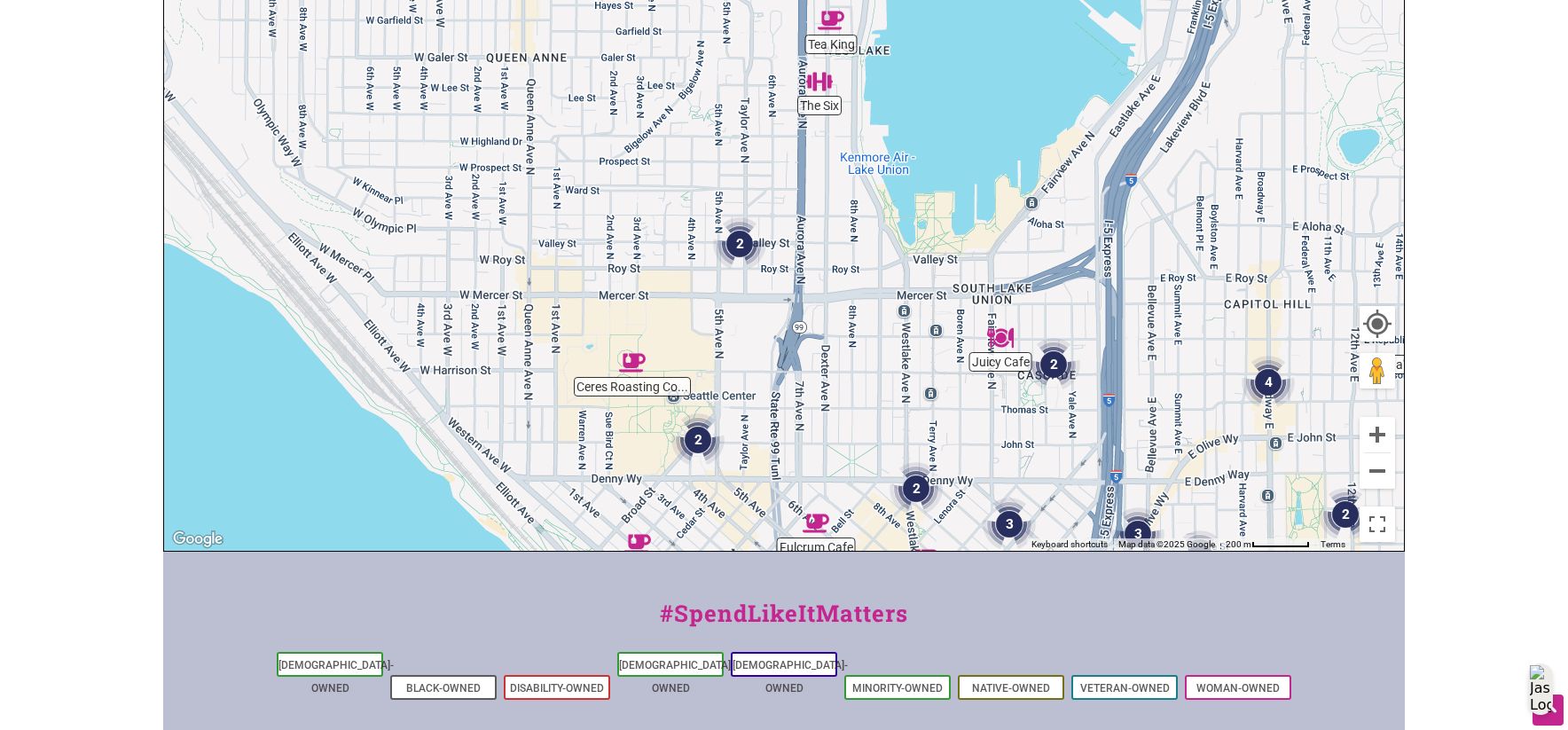
drag, startPoint x: 828, startPoint y: 285, endPoint x: 861, endPoint y: 323, distance: 50.3
click at [861, 323] on div "To navigate, press the arrow keys." at bounding box center [784, 206] width 1240 height 691
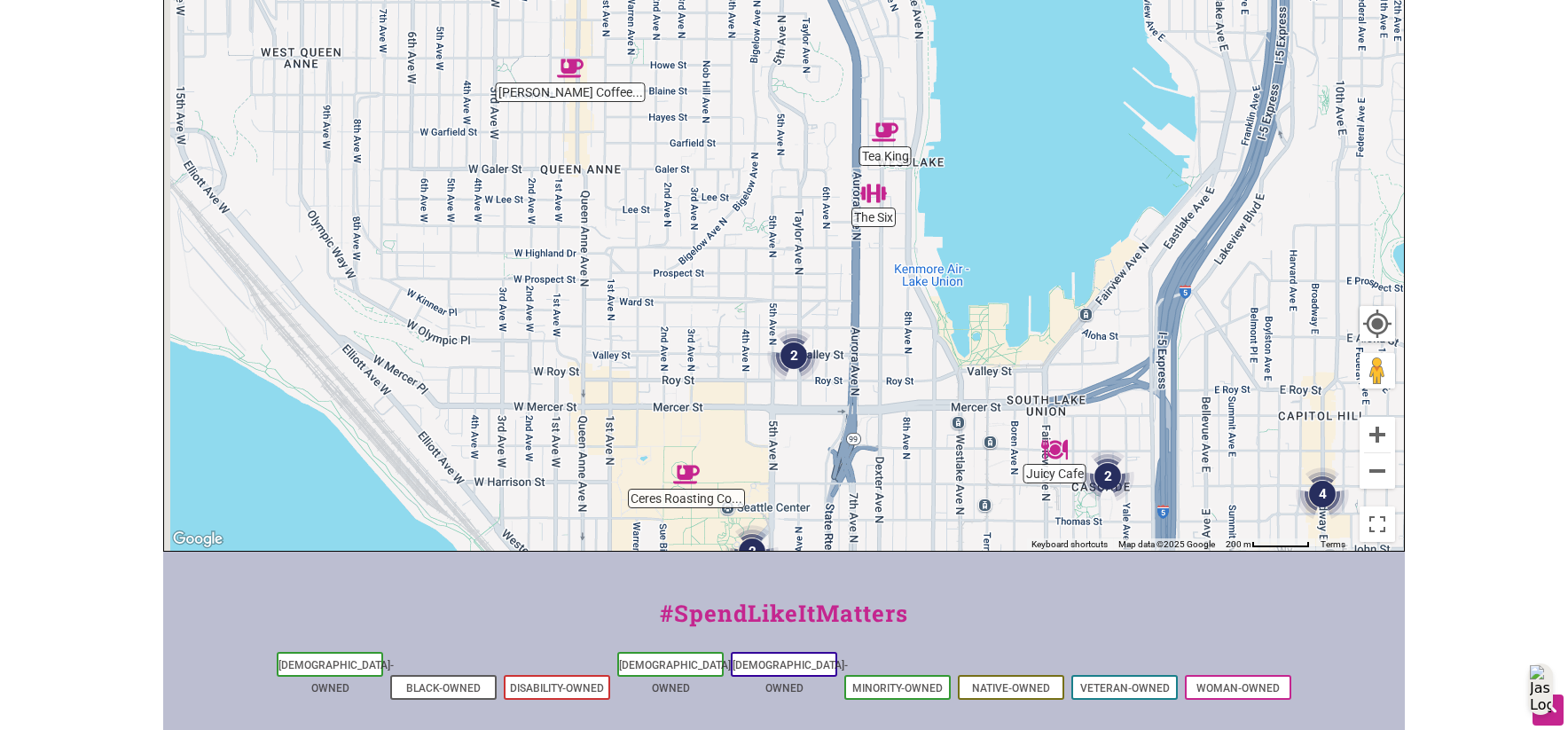
drag, startPoint x: 742, startPoint y: 156, endPoint x: 802, endPoint y: 188, distance: 68.0
click at [796, 266] on div "To navigate, press the arrow keys." at bounding box center [784, 206] width 1240 height 691
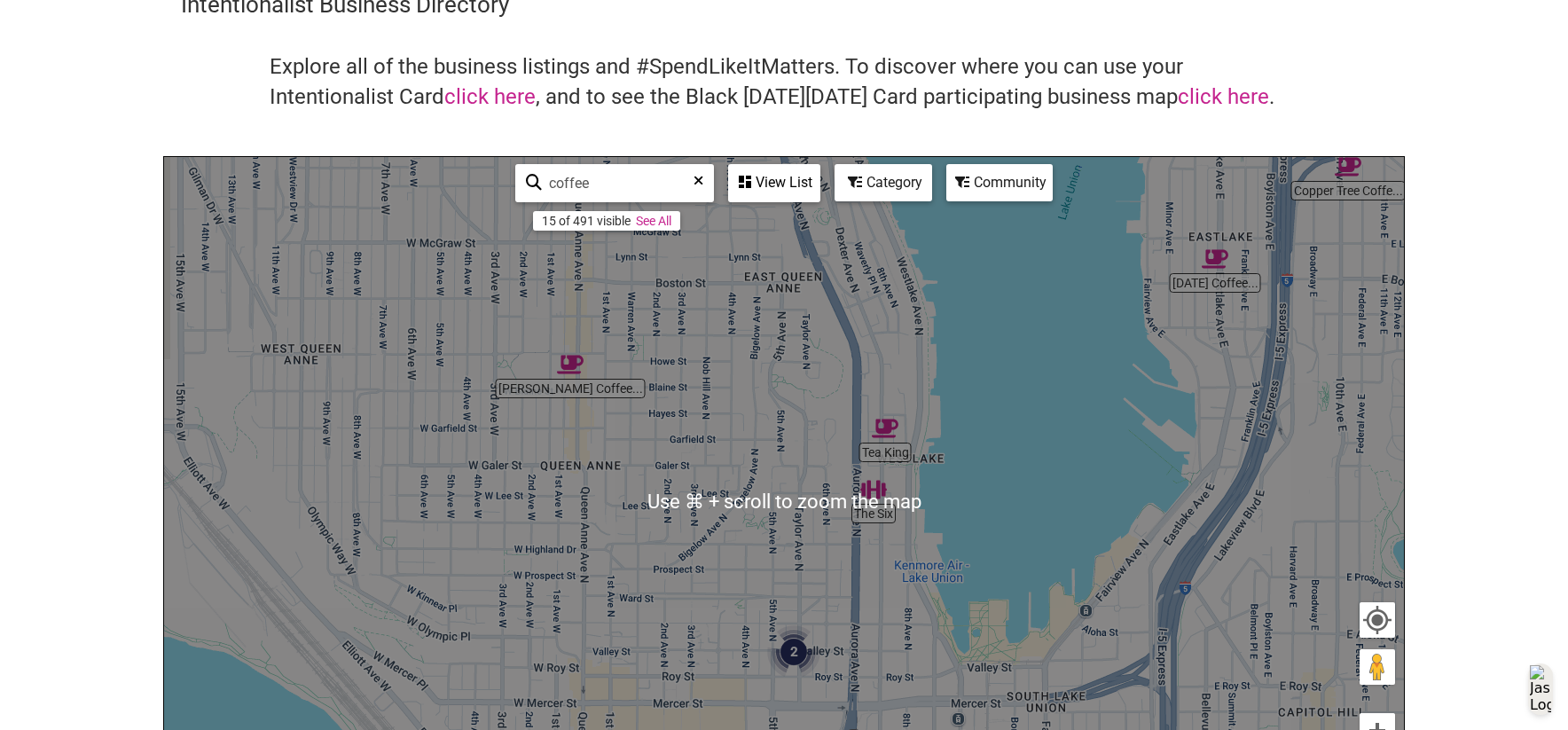
scroll to position [0, 0]
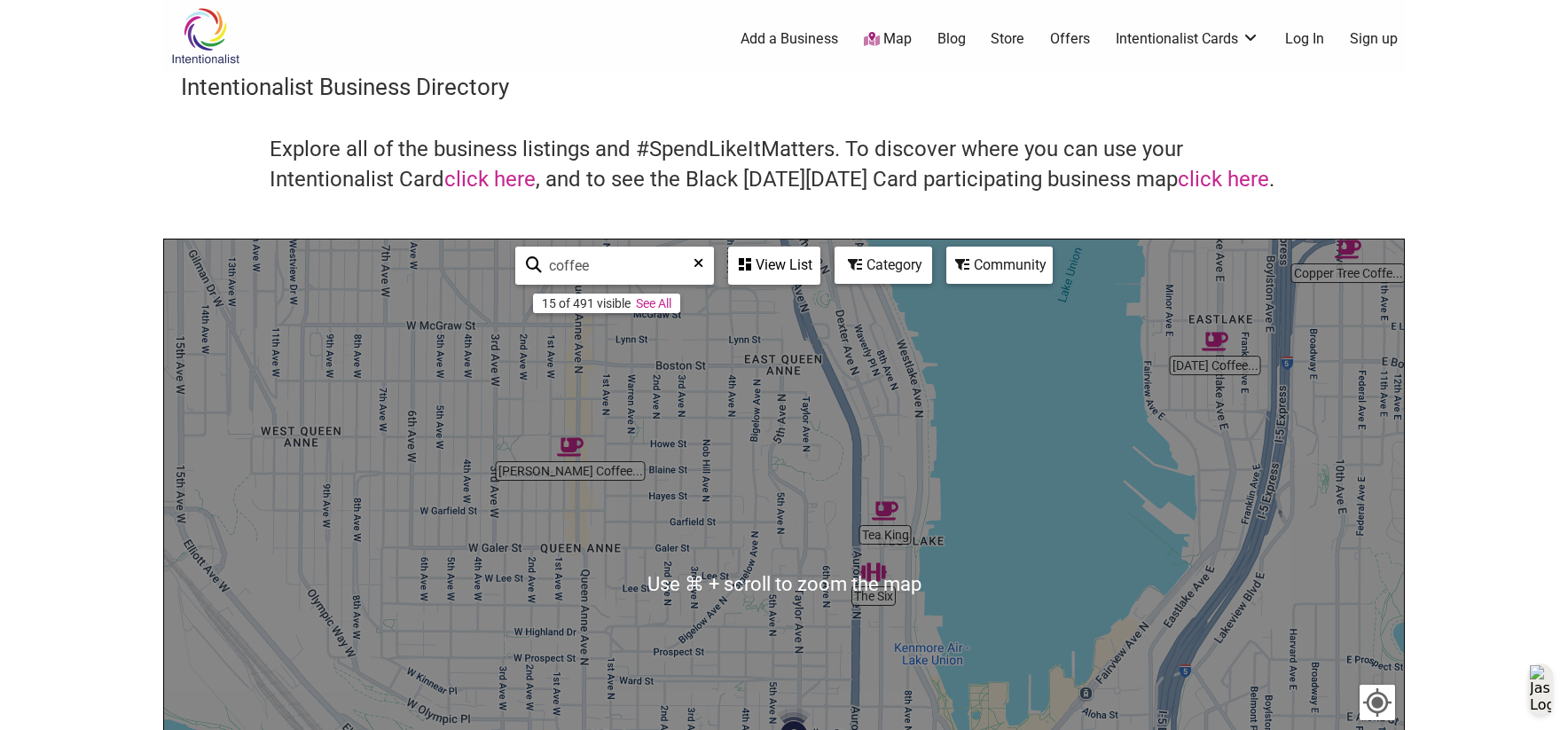
click at [623, 263] on input "coffee" at bounding box center [621, 265] width 160 height 35
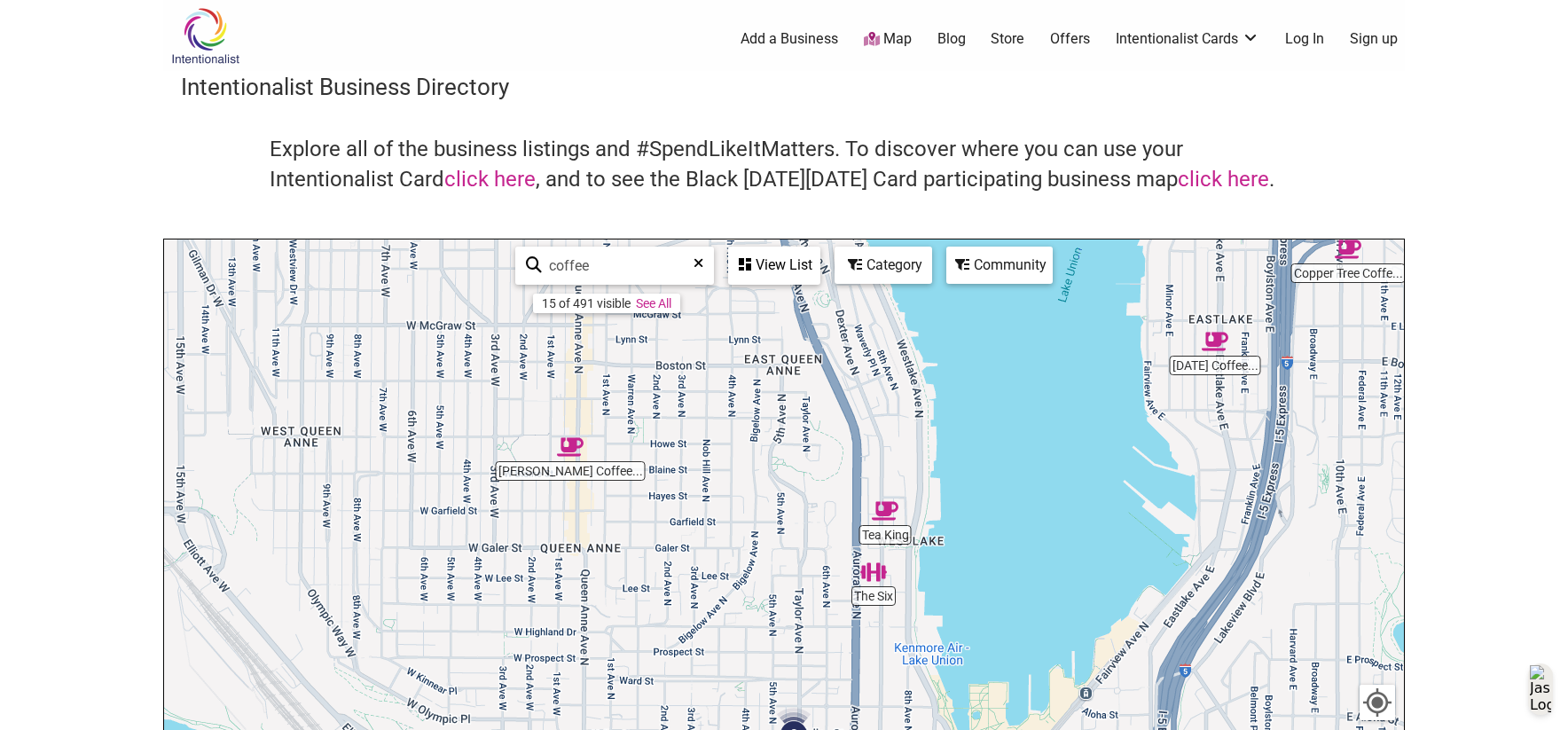
click at [623, 263] on input "coffee" at bounding box center [621, 265] width 160 height 35
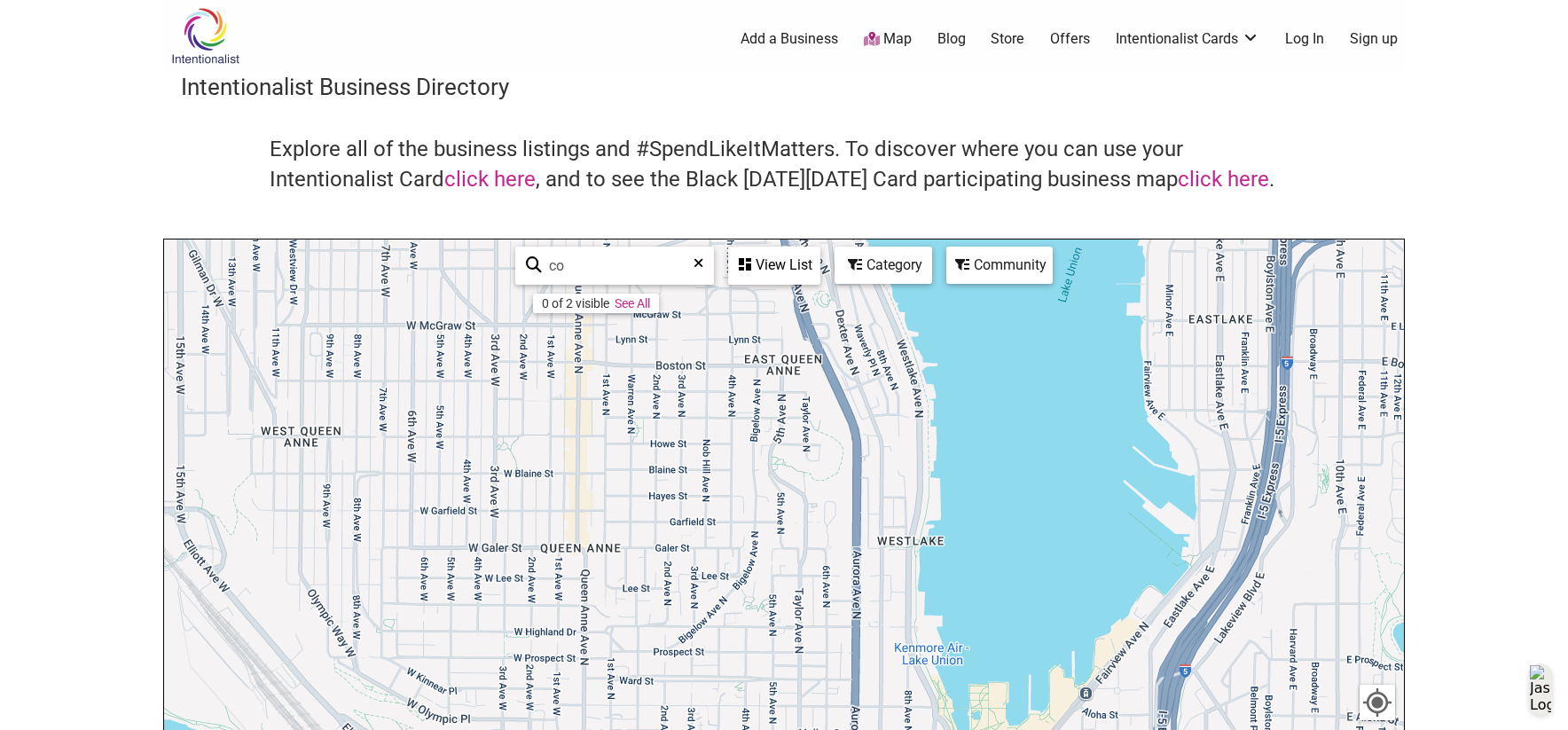
type input "c"
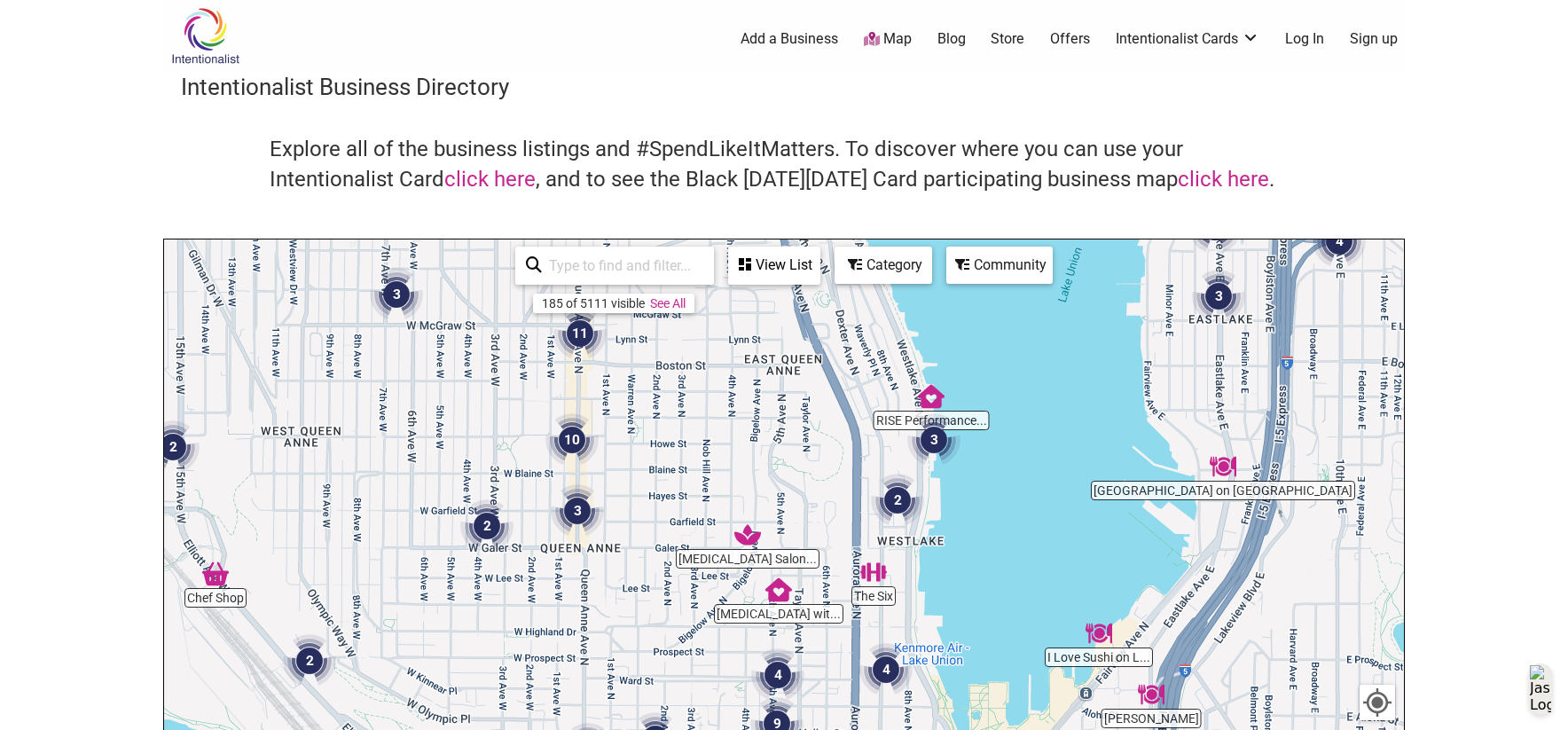
click at [819, 263] on div "Category" at bounding box center [774, 265] width 89 height 34
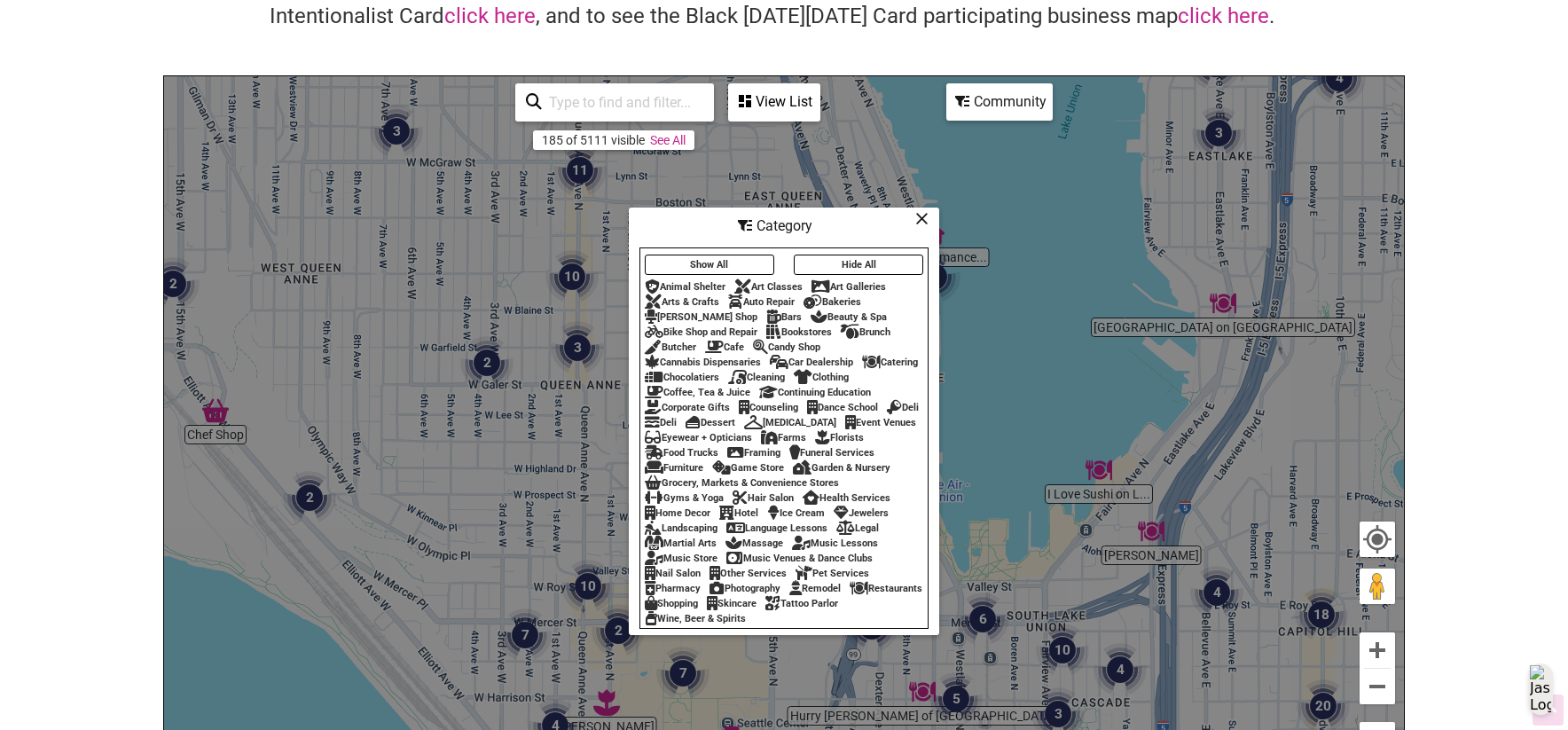
scroll to position [171, 0]
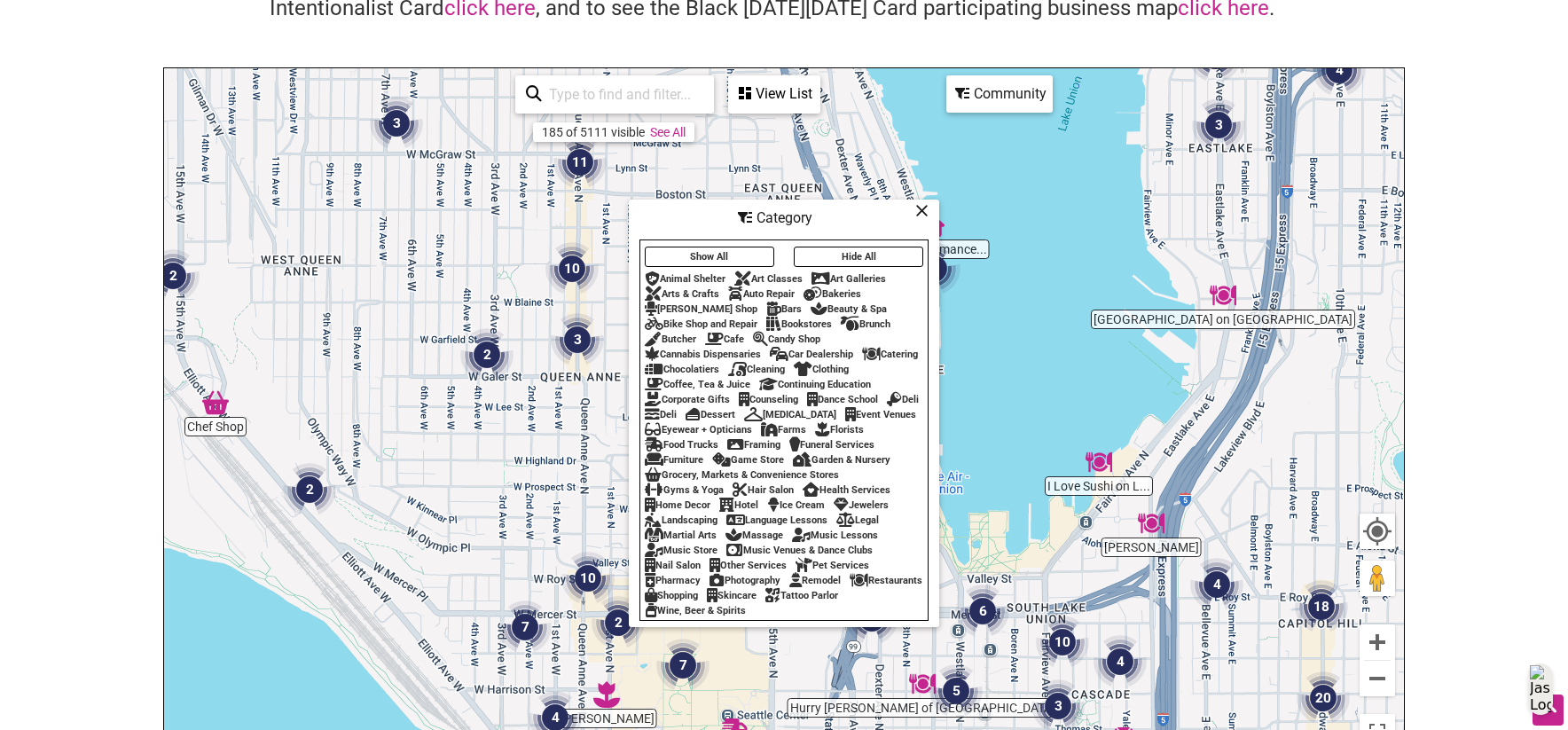
click at [770, 587] on div "Photography" at bounding box center [744, 580] width 71 height 12
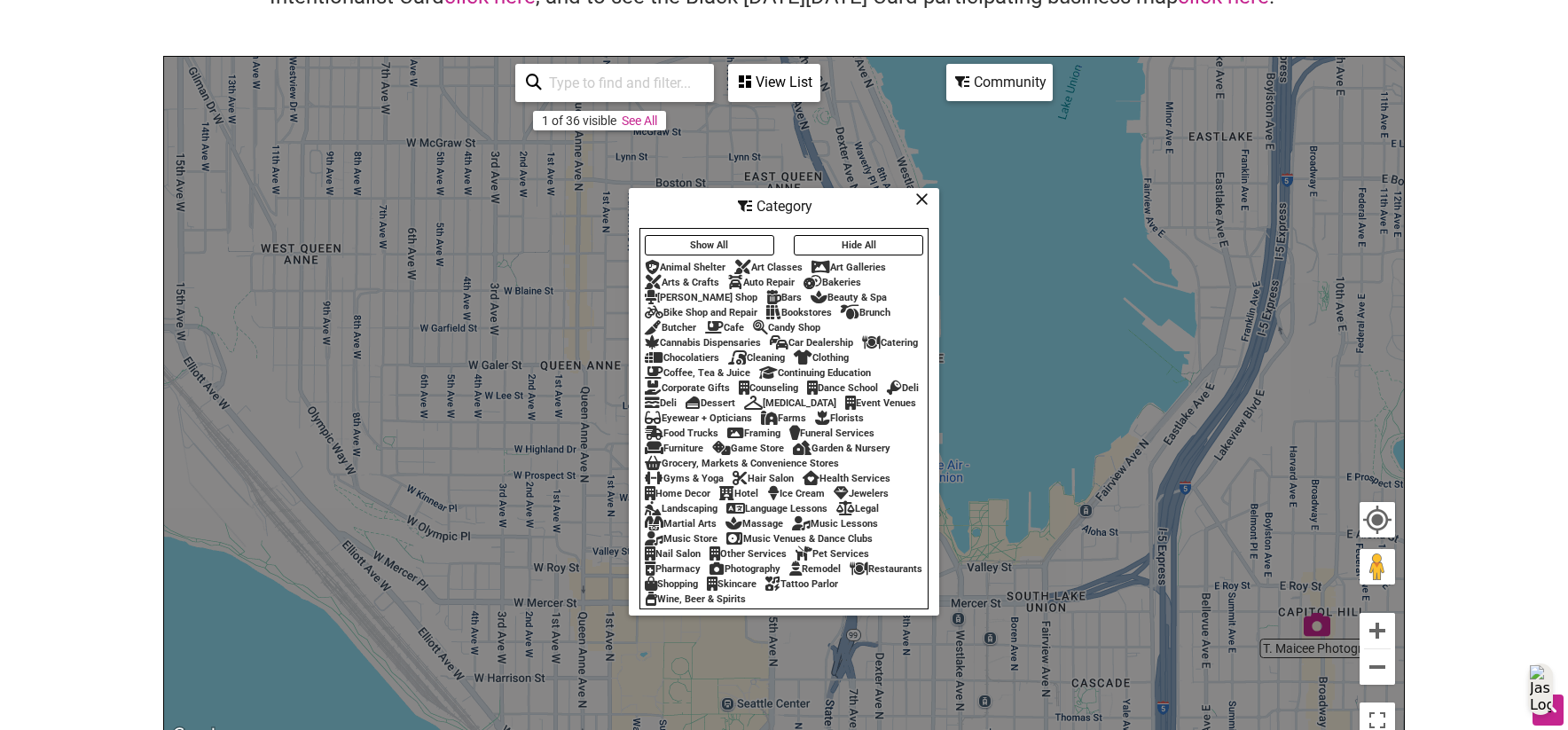
scroll to position [113, 0]
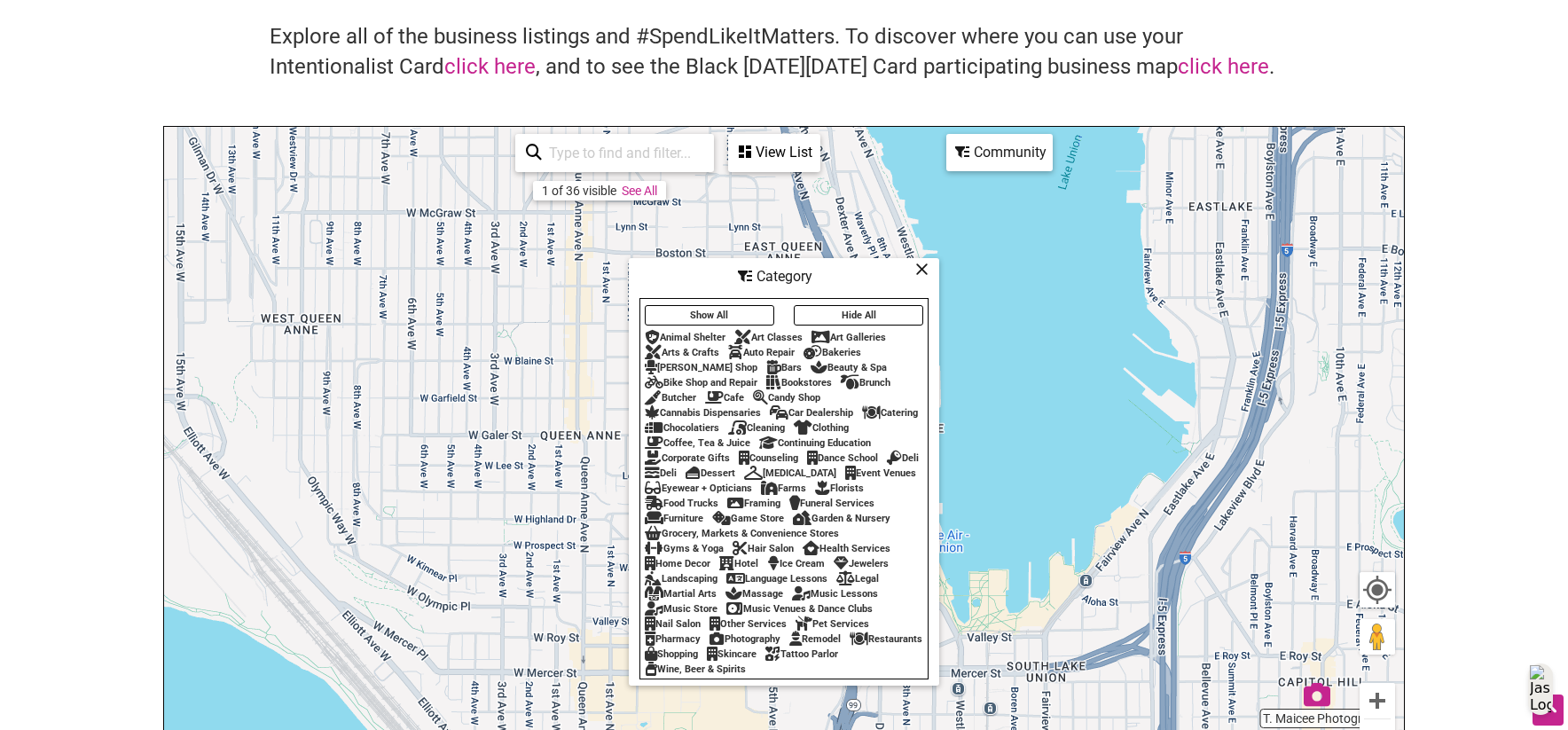
click at [922, 269] on icon at bounding box center [922, 269] width 13 height 1
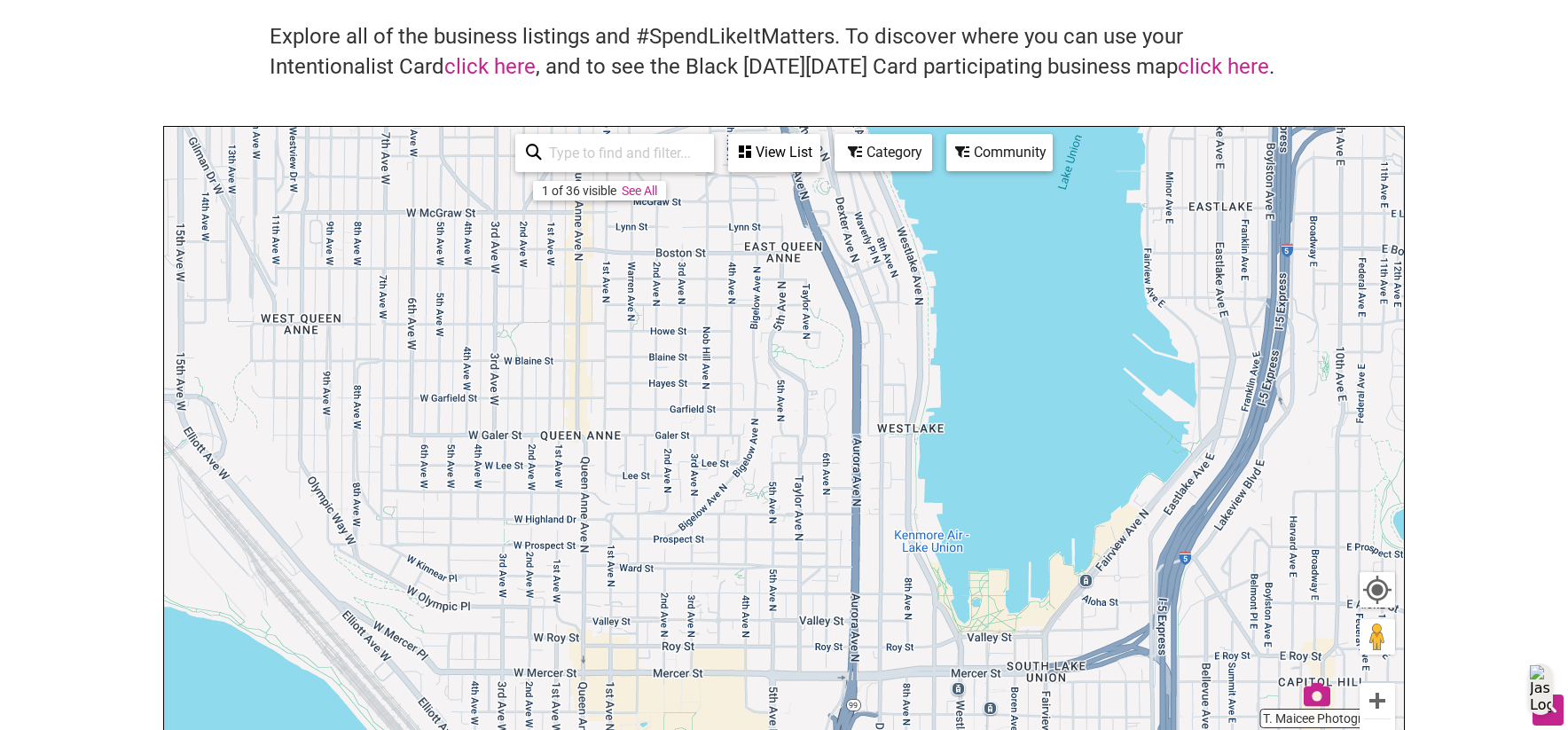
click at [645, 187] on link "See All" at bounding box center [639, 191] width 36 height 14
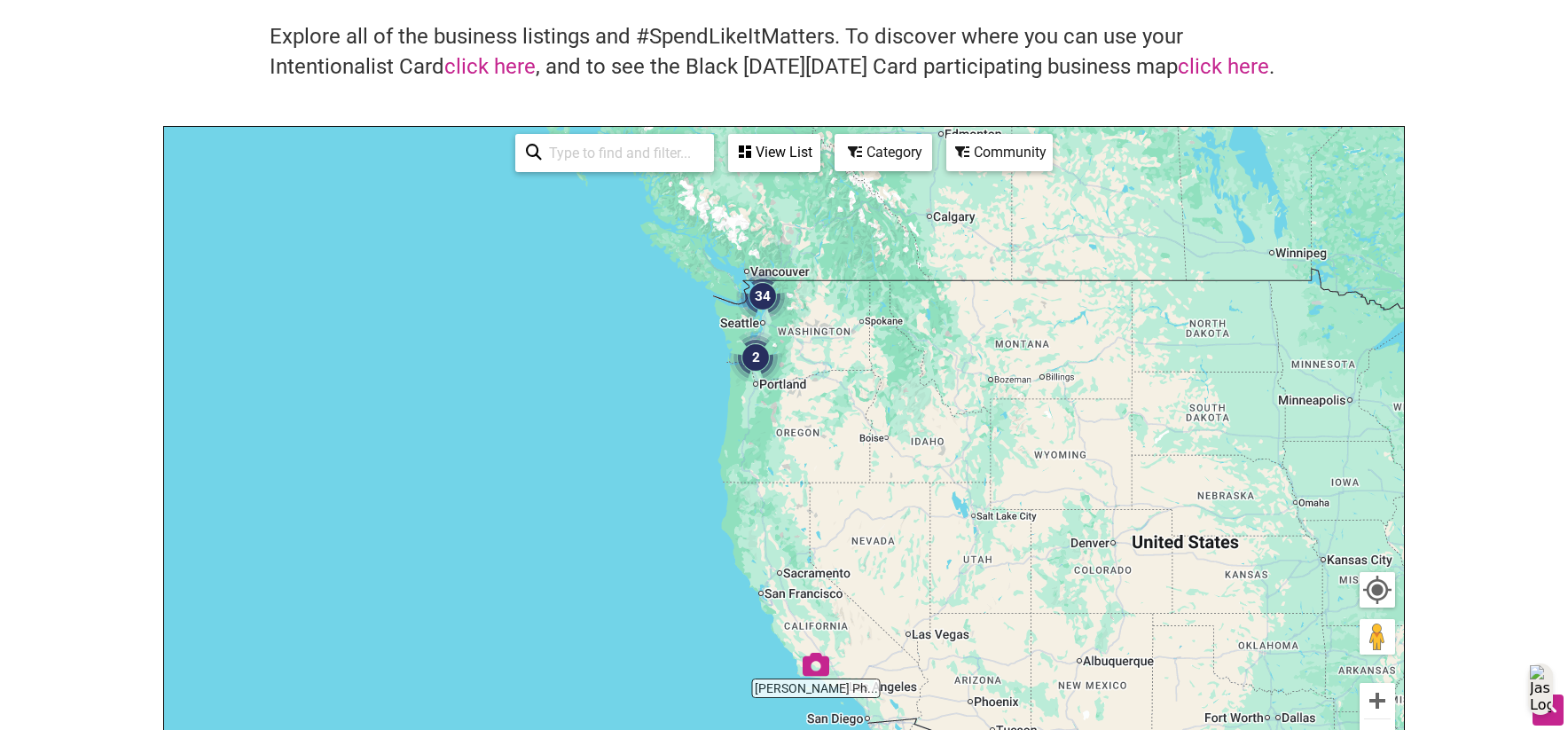
click at [762, 291] on img "34" at bounding box center [762, 296] width 53 height 53
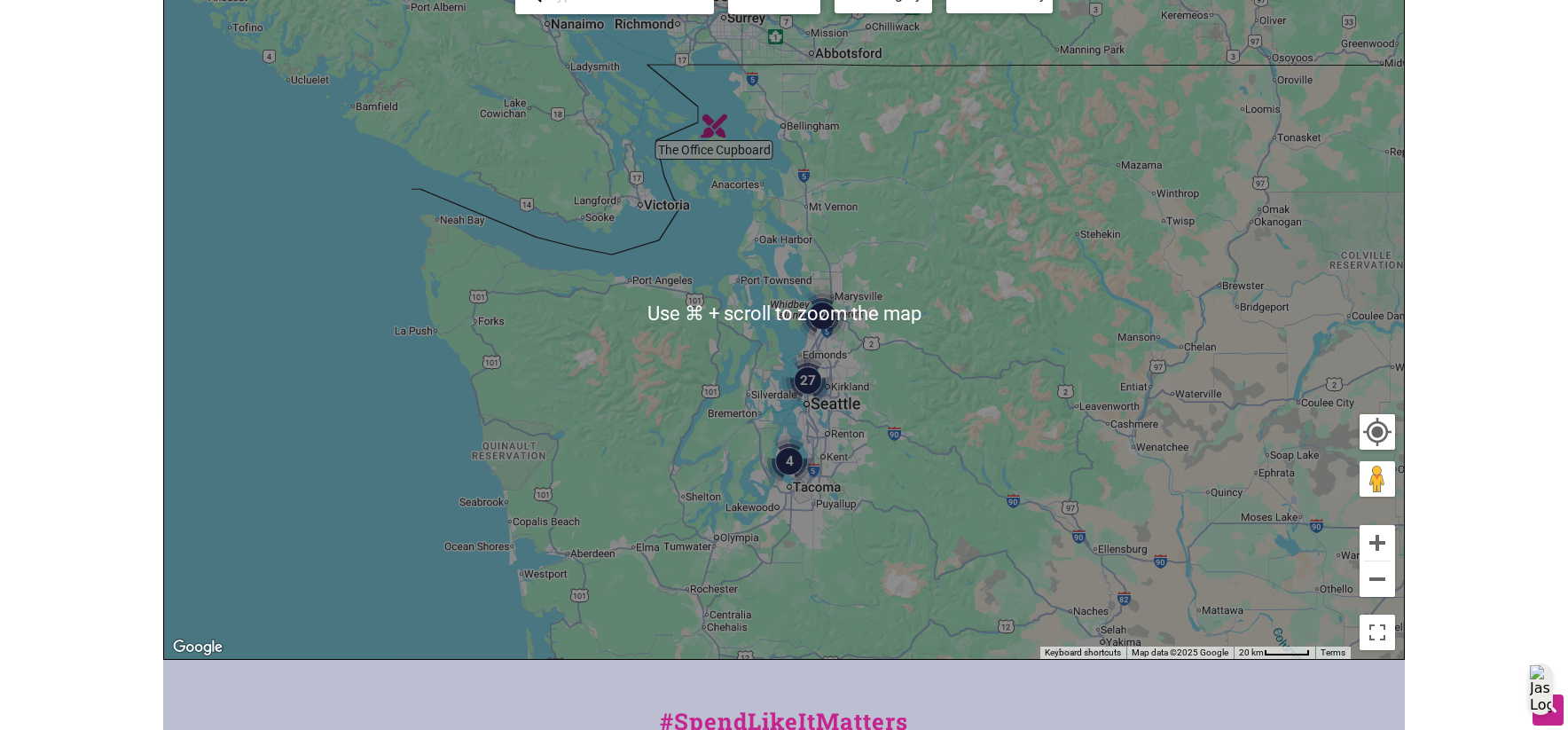
scroll to position [284, 0]
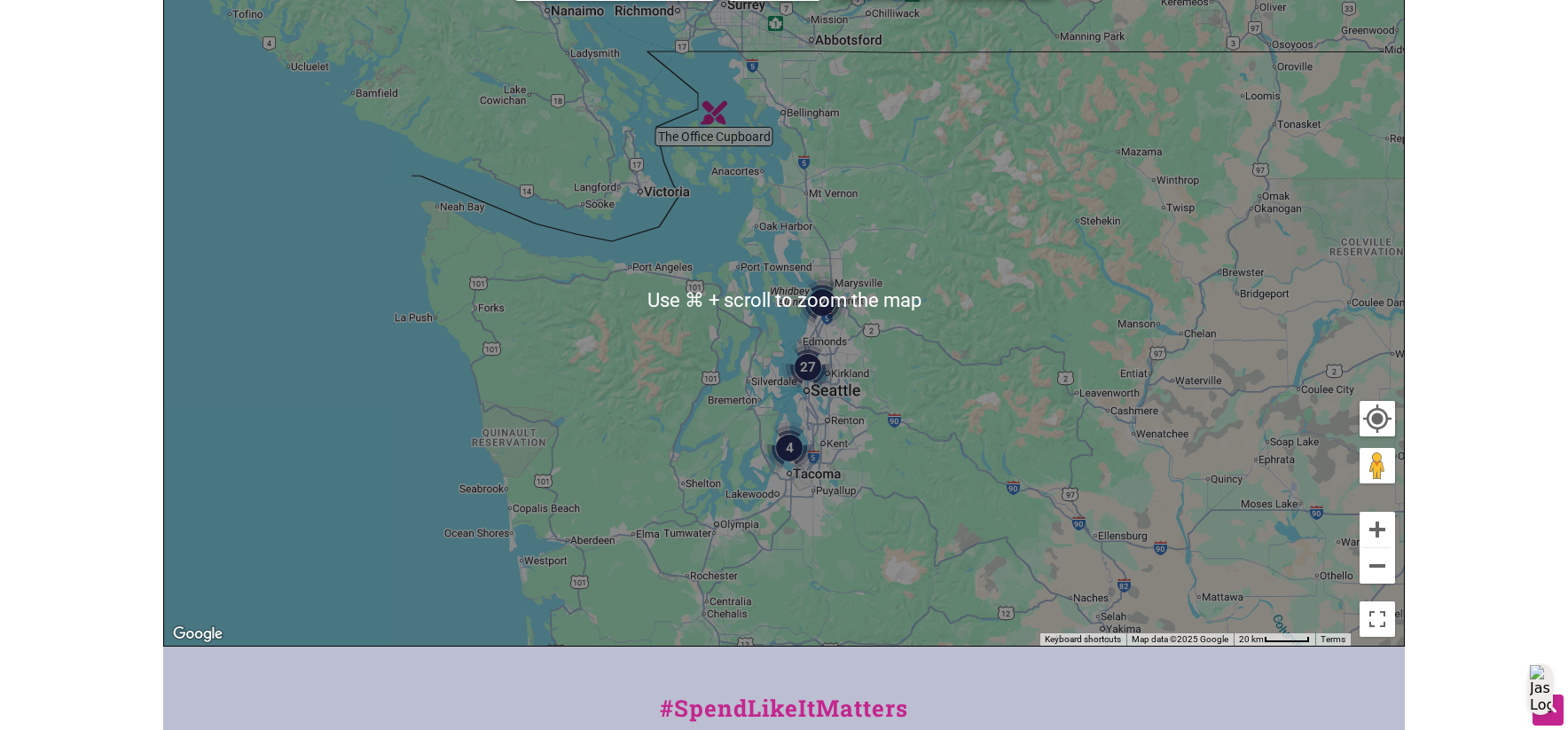
click at [812, 364] on img "27" at bounding box center [807, 367] width 53 height 53
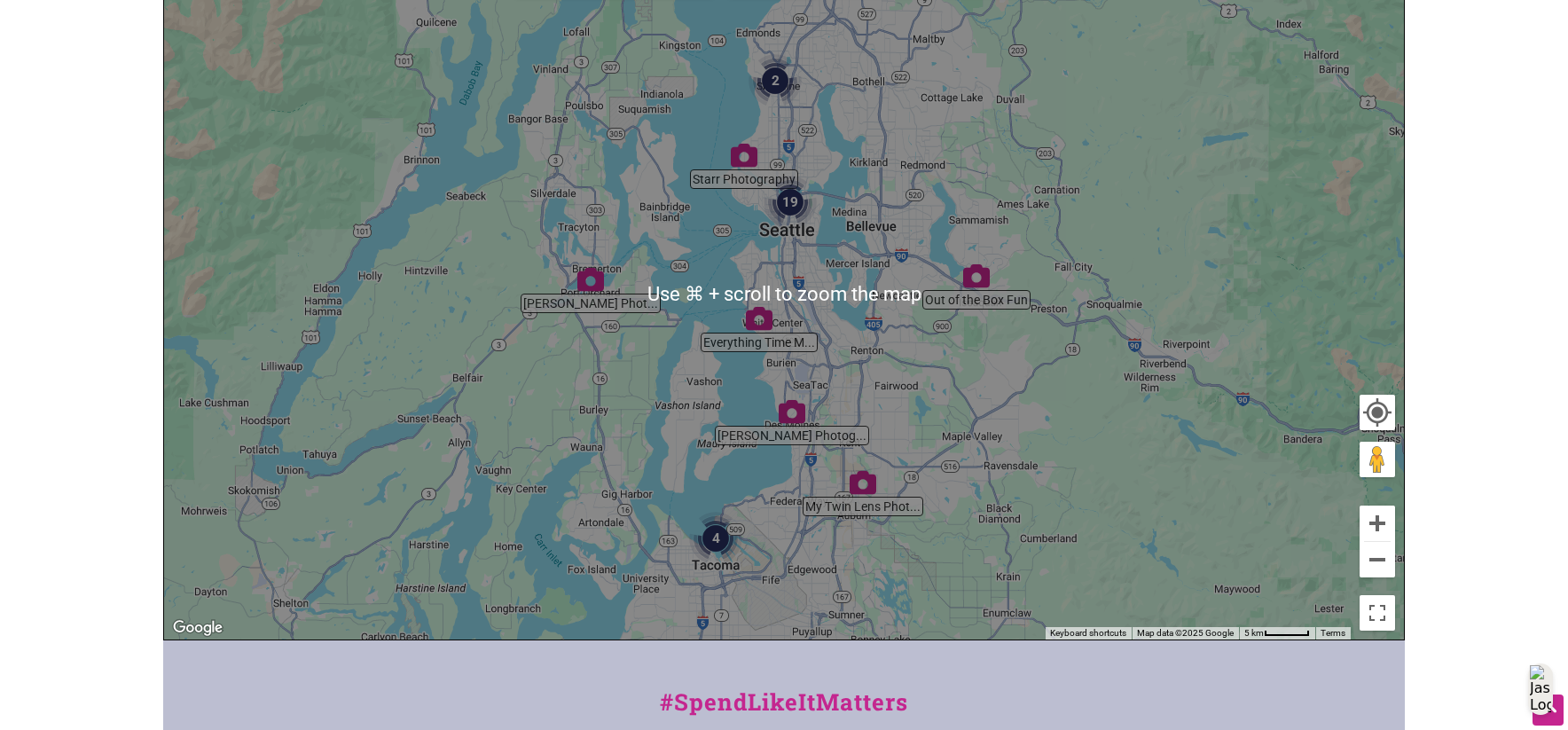
scroll to position [300, 0]
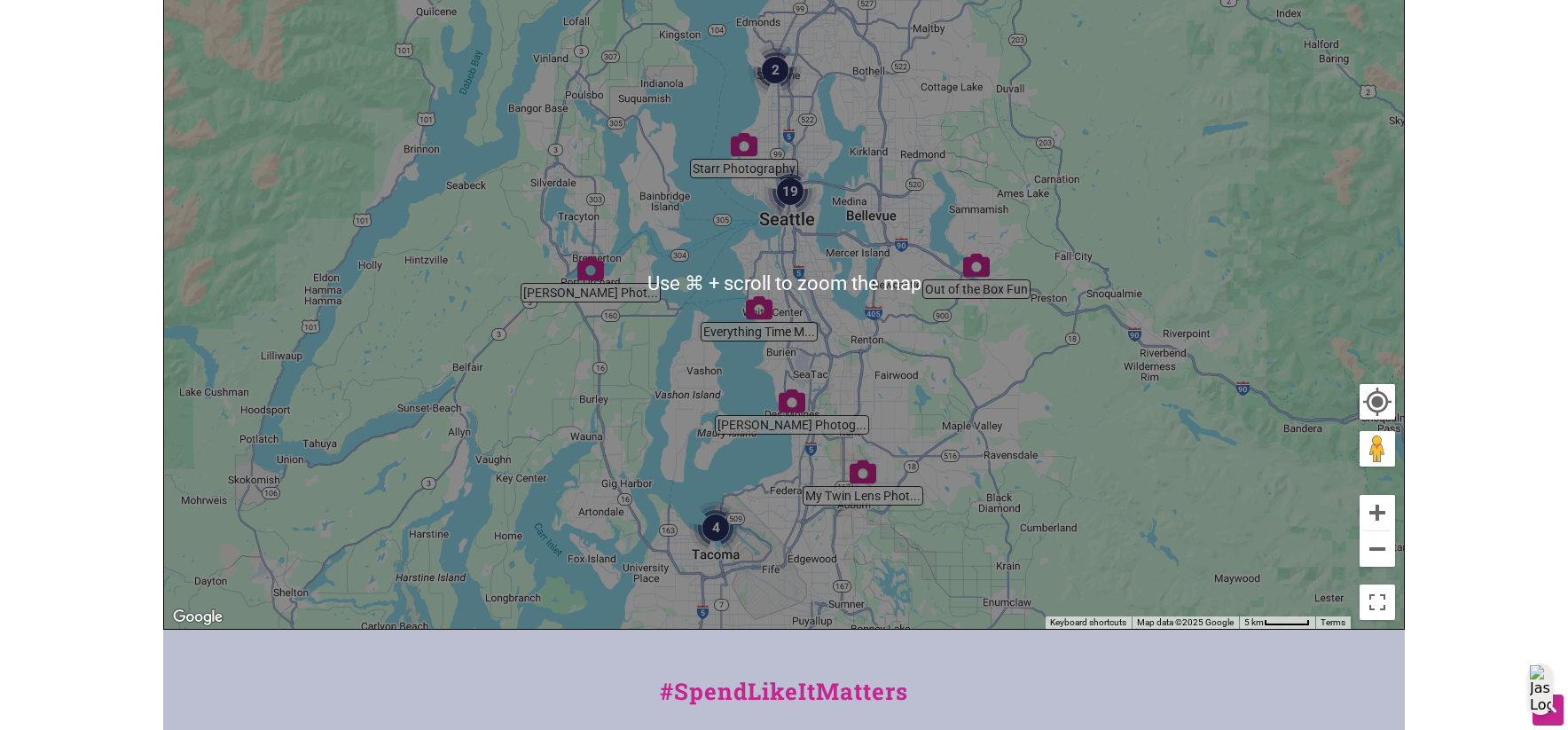
click at [793, 200] on img "19" at bounding box center [790, 191] width 53 height 53
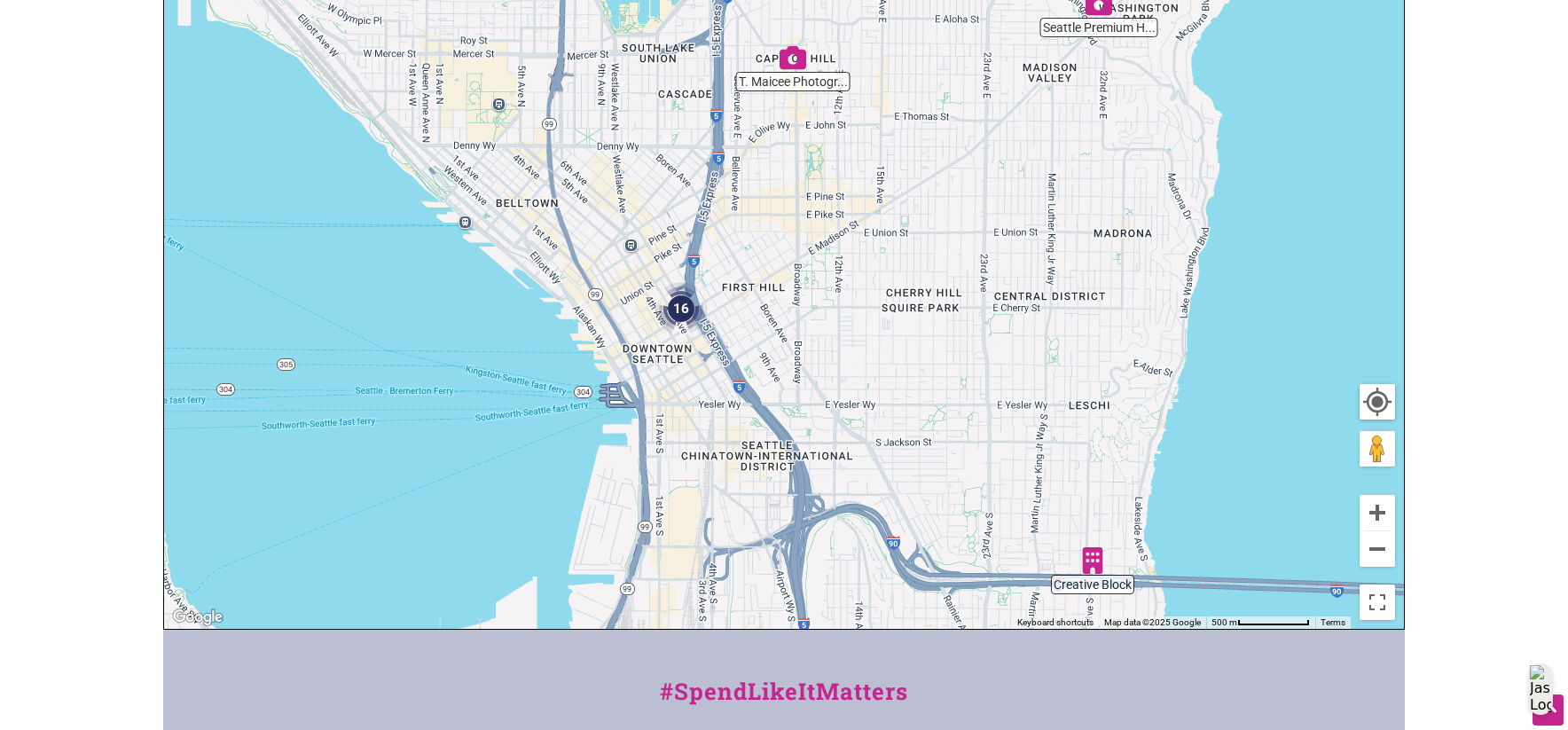
drag, startPoint x: 766, startPoint y: 244, endPoint x: 915, endPoint y: 315, distance: 165.1
click at [915, 315] on div "To navigate, press the arrow keys." at bounding box center [784, 284] width 1240 height 691
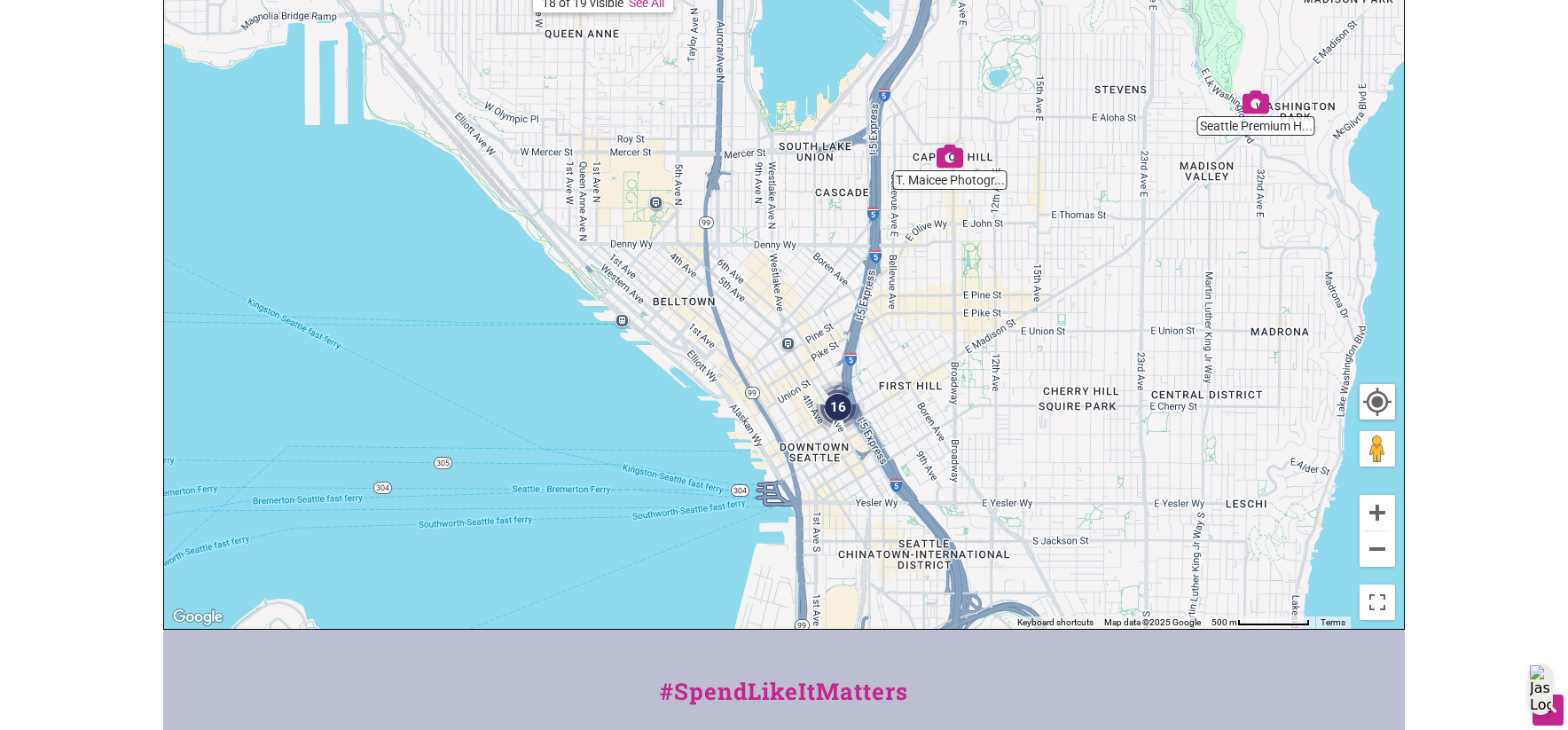
drag, startPoint x: 802, startPoint y: 259, endPoint x: 881, endPoint y: 248, distance: 79.8
click at [863, 252] on div "To navigate, press the arrow keys." at bounding box center [784, 284] width 1240 height 691
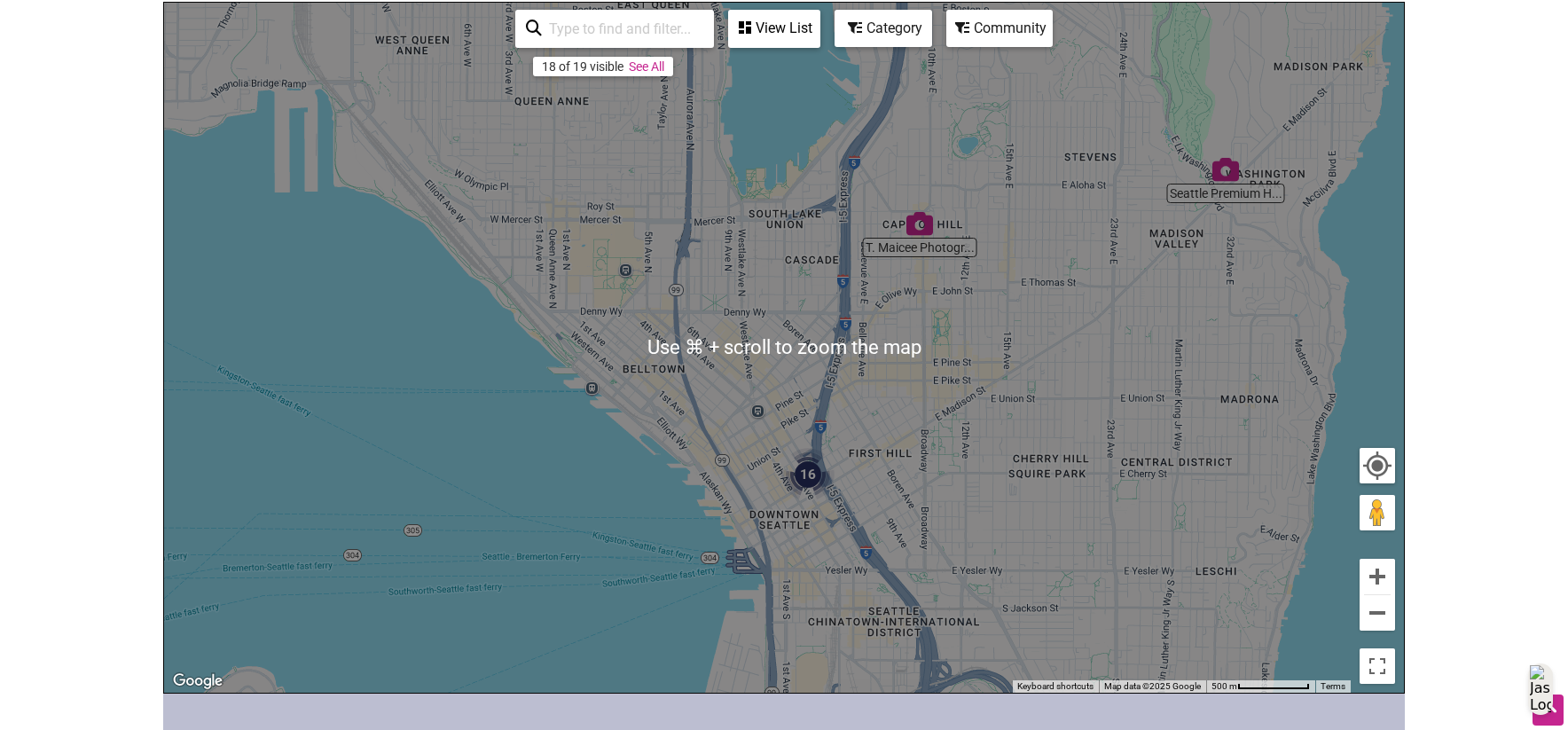
scroll to position [172, 0]
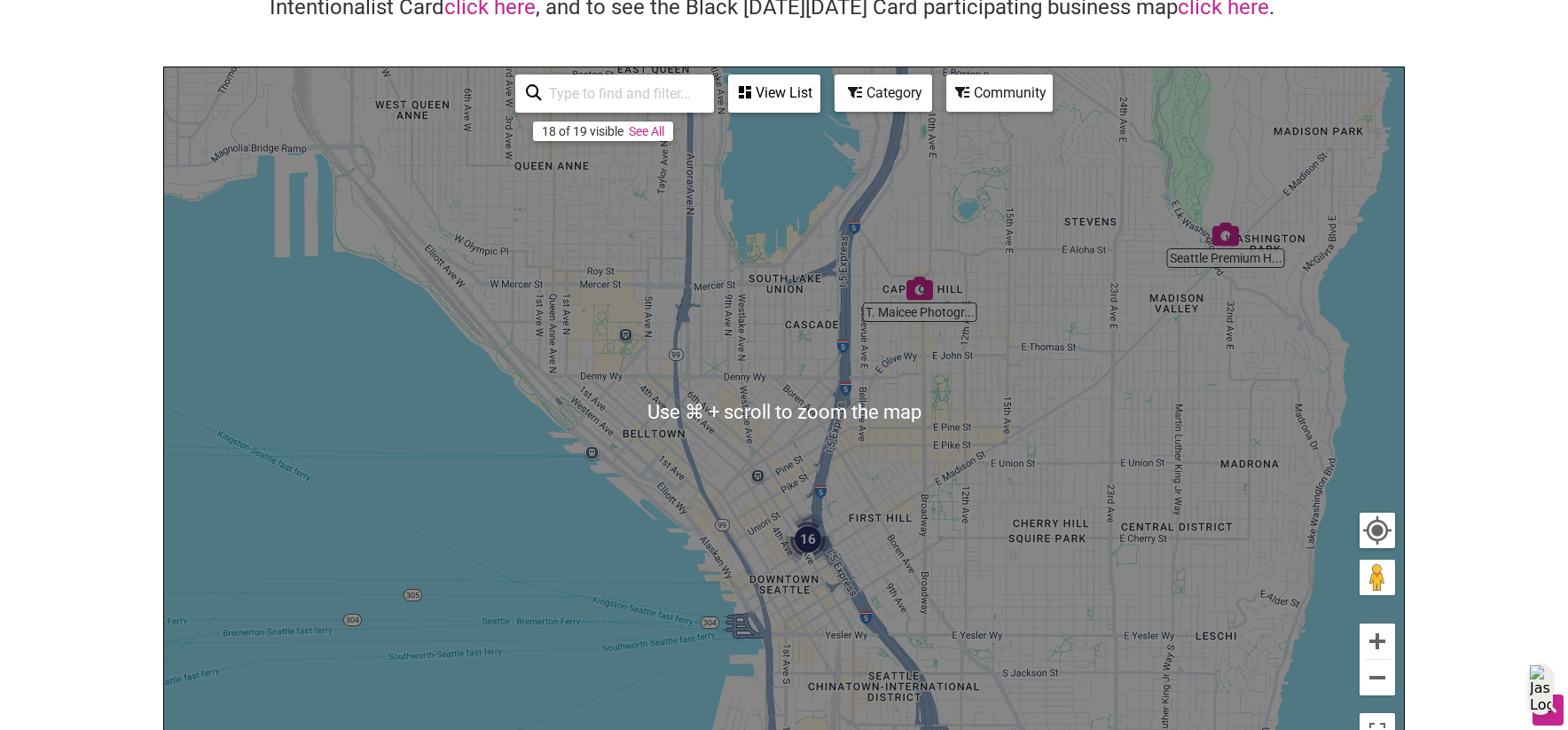
click at [819, 95] on div "Category" at bounding box center [774, 93] width 89 height 34
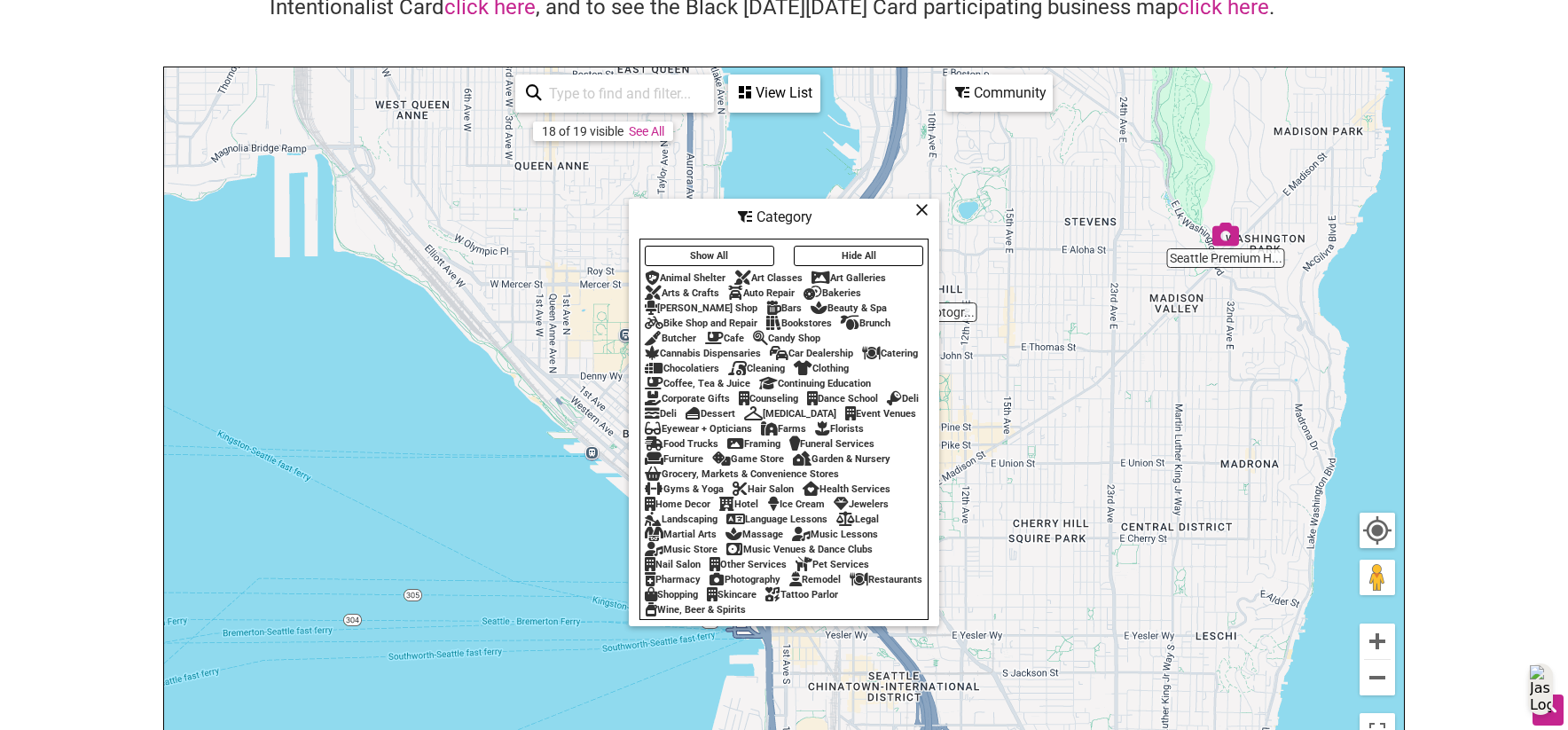
click at [767, 302] on div "Bars" at bounding box center [784, 308] width 36 height 12
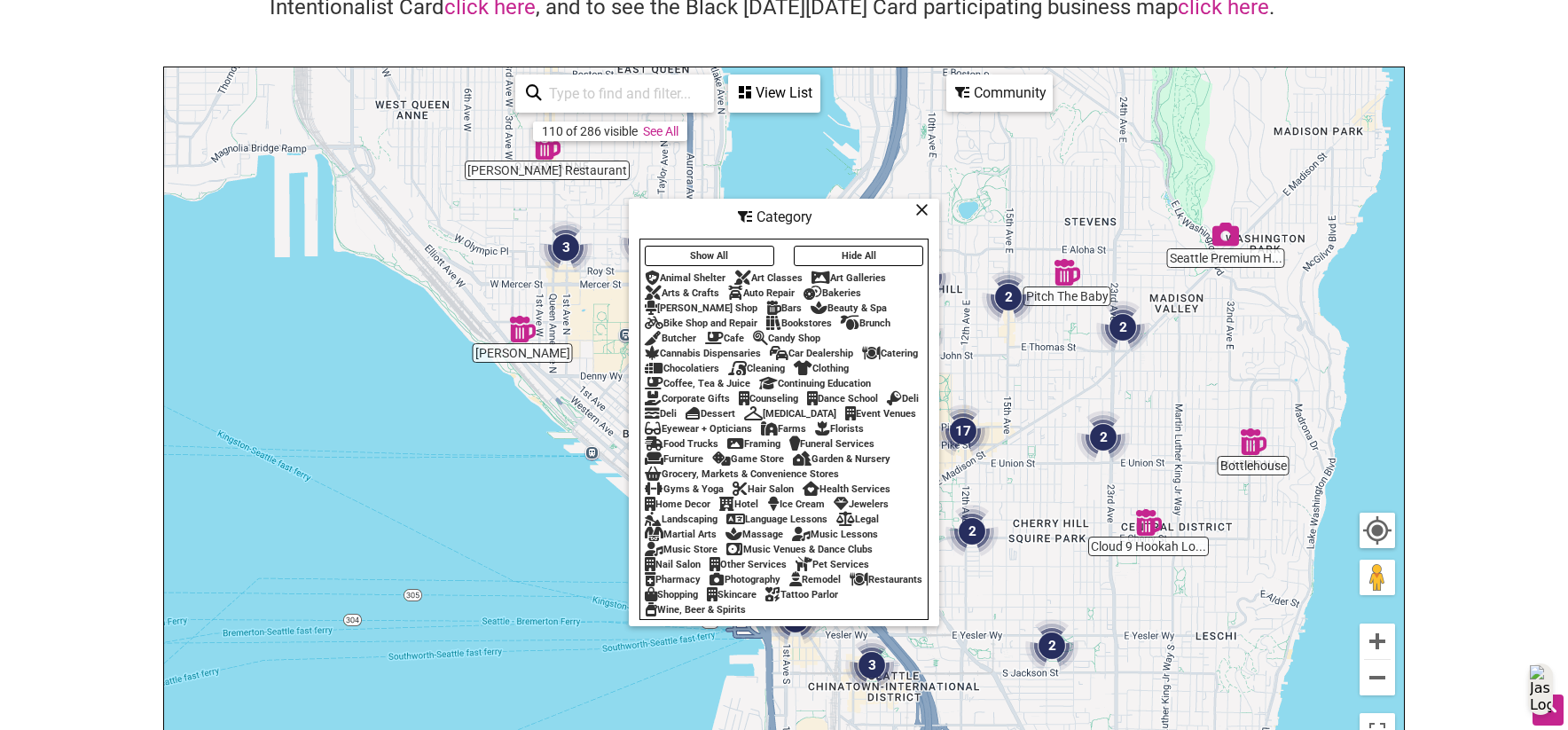
click at [810, 302] on div "Beauty & Spa" at bounding box center [848, 308] width 76 height 12
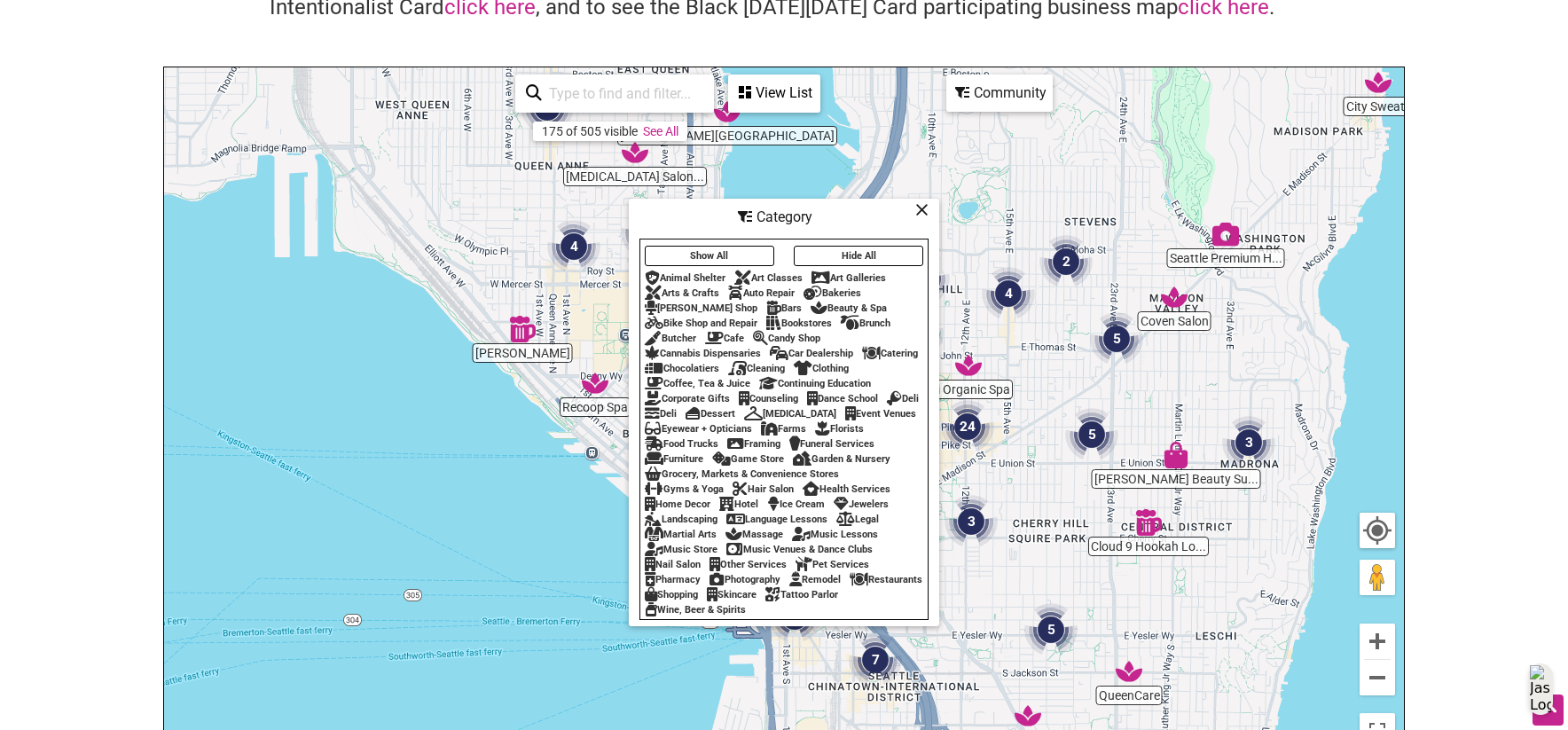
click at [922, 209] on icon at bounding box center [922, 209] width 13 height 1
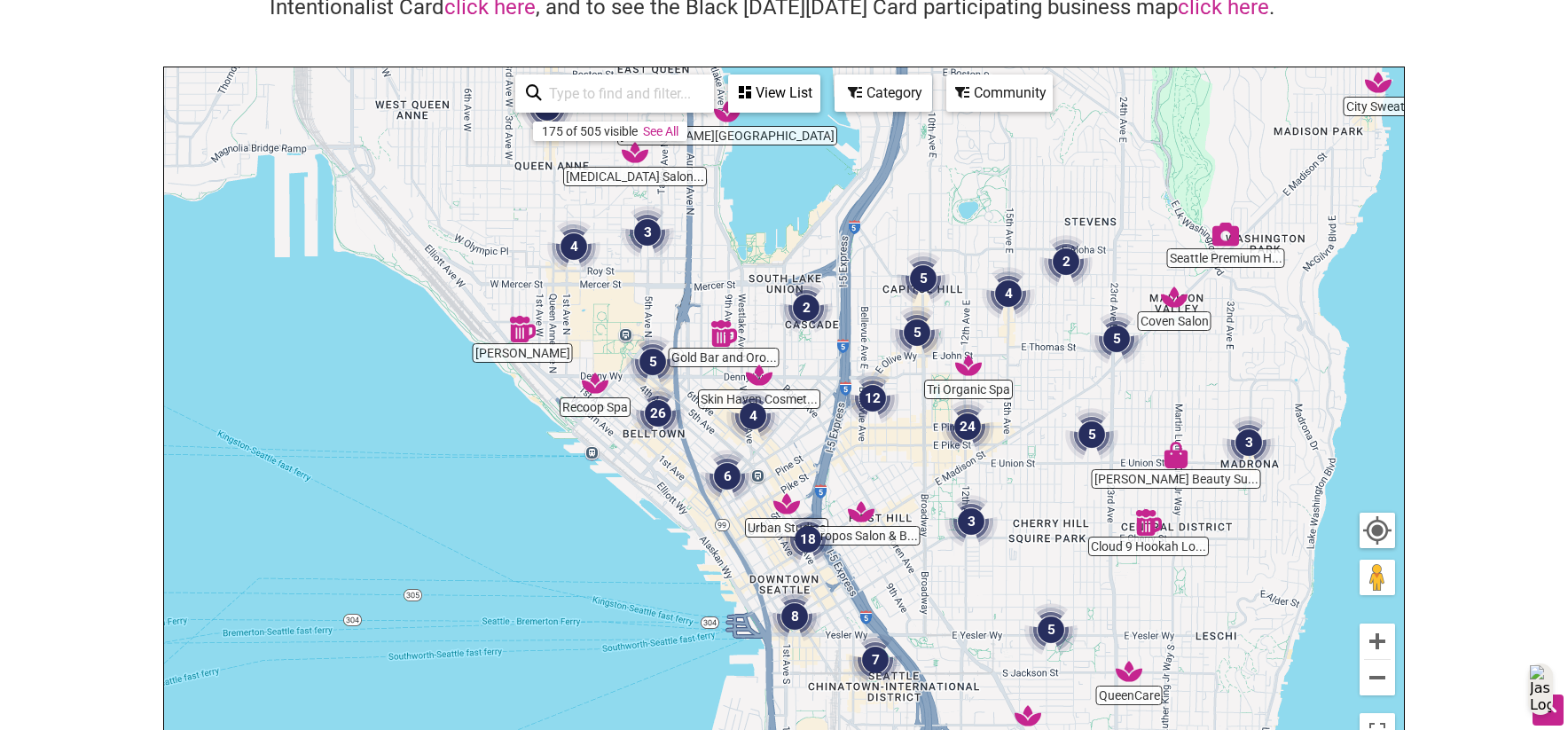
click at [593, 395] on img "Recoop Spa" at bounding box center [595, 384] width 27 height 27
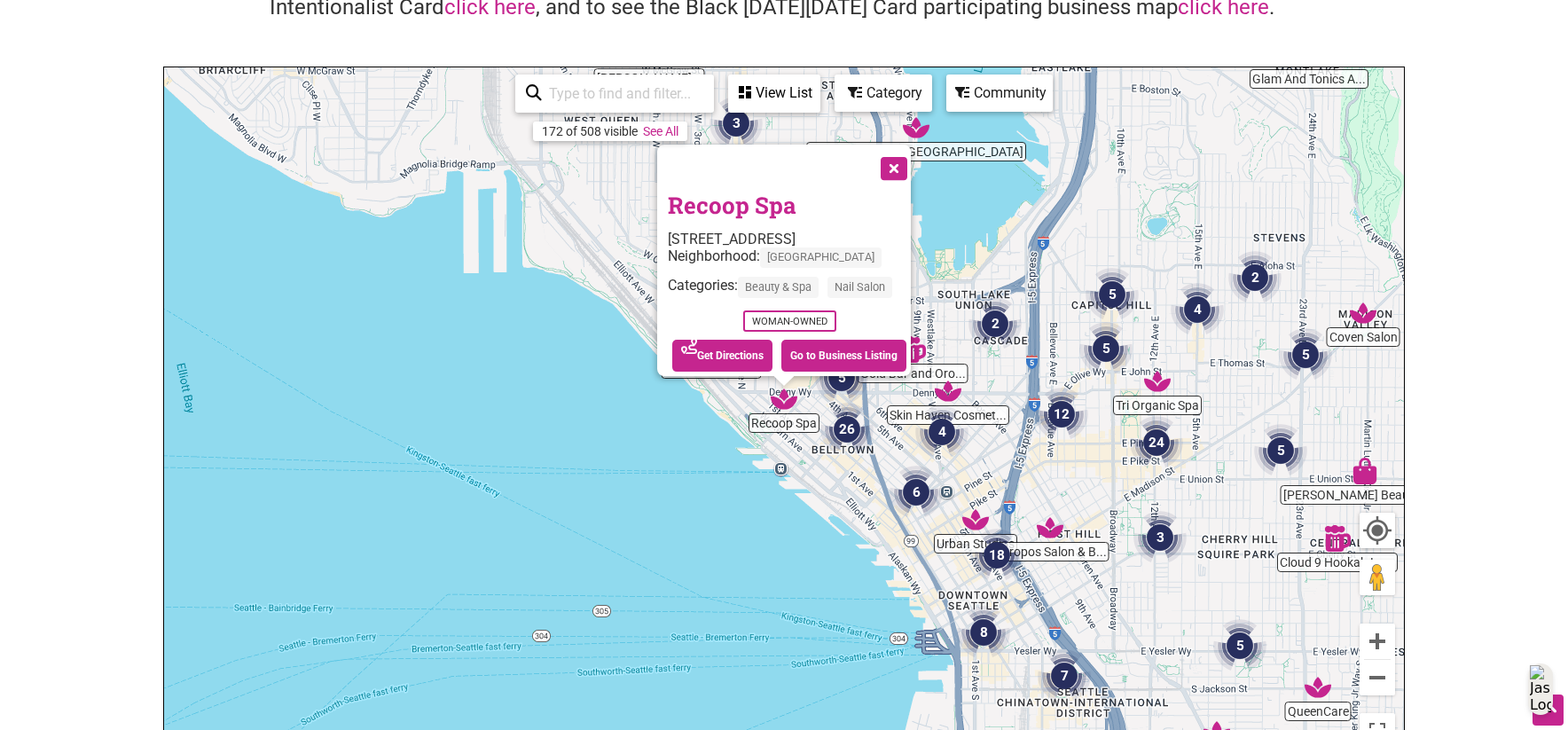
click at [704, 192] on link "Recoop Spa" at bounding box center [732, 205] width 128 height 30
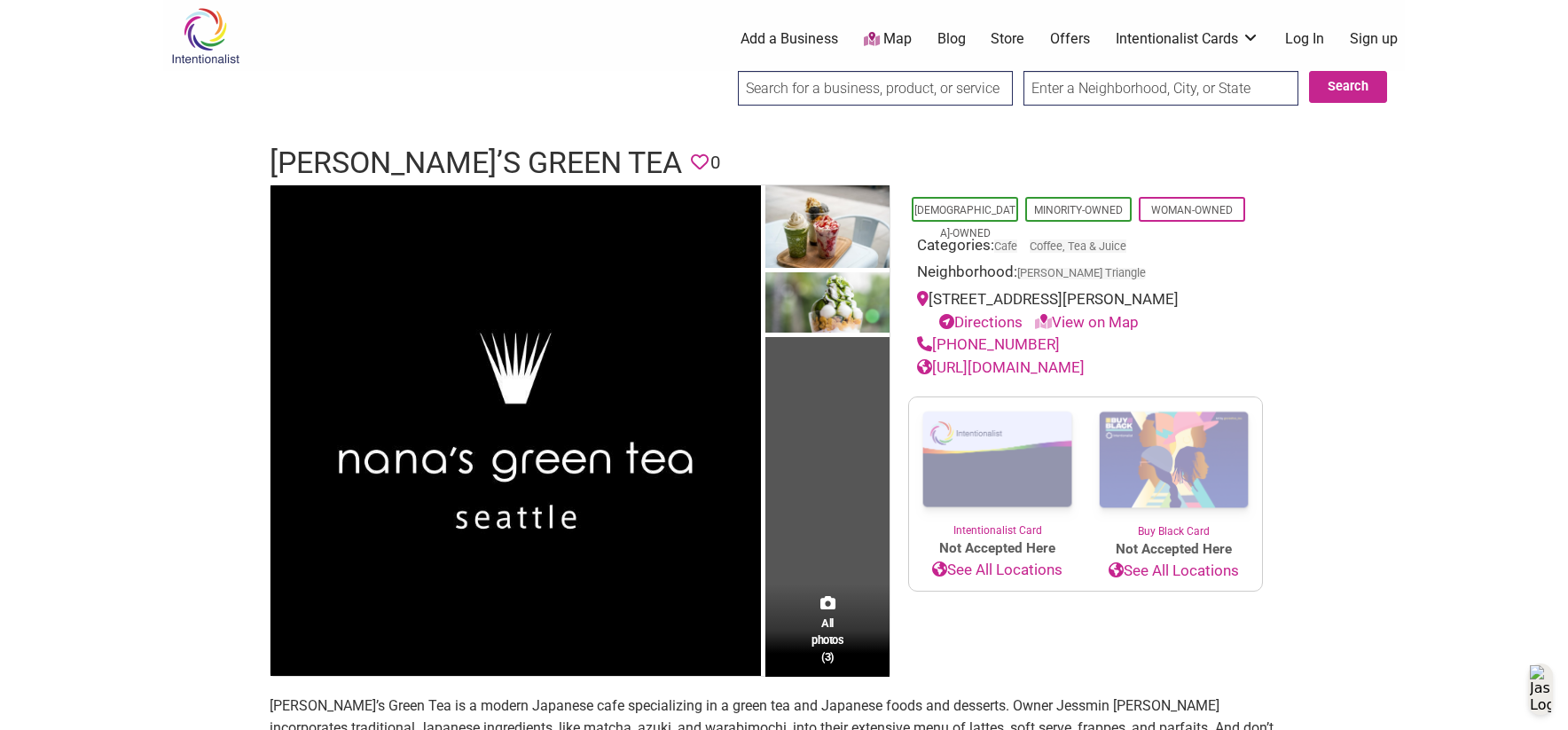
click at [1024, 369] on link "https://www.nanasgreenteaseattle.com/" at bounding box center [1001, 368] width 168 height 18
click at [1069, 363] on link "https://www.nanasgreenteaseattle.com/" at bounding box center [1001, 368] width 168 height 18
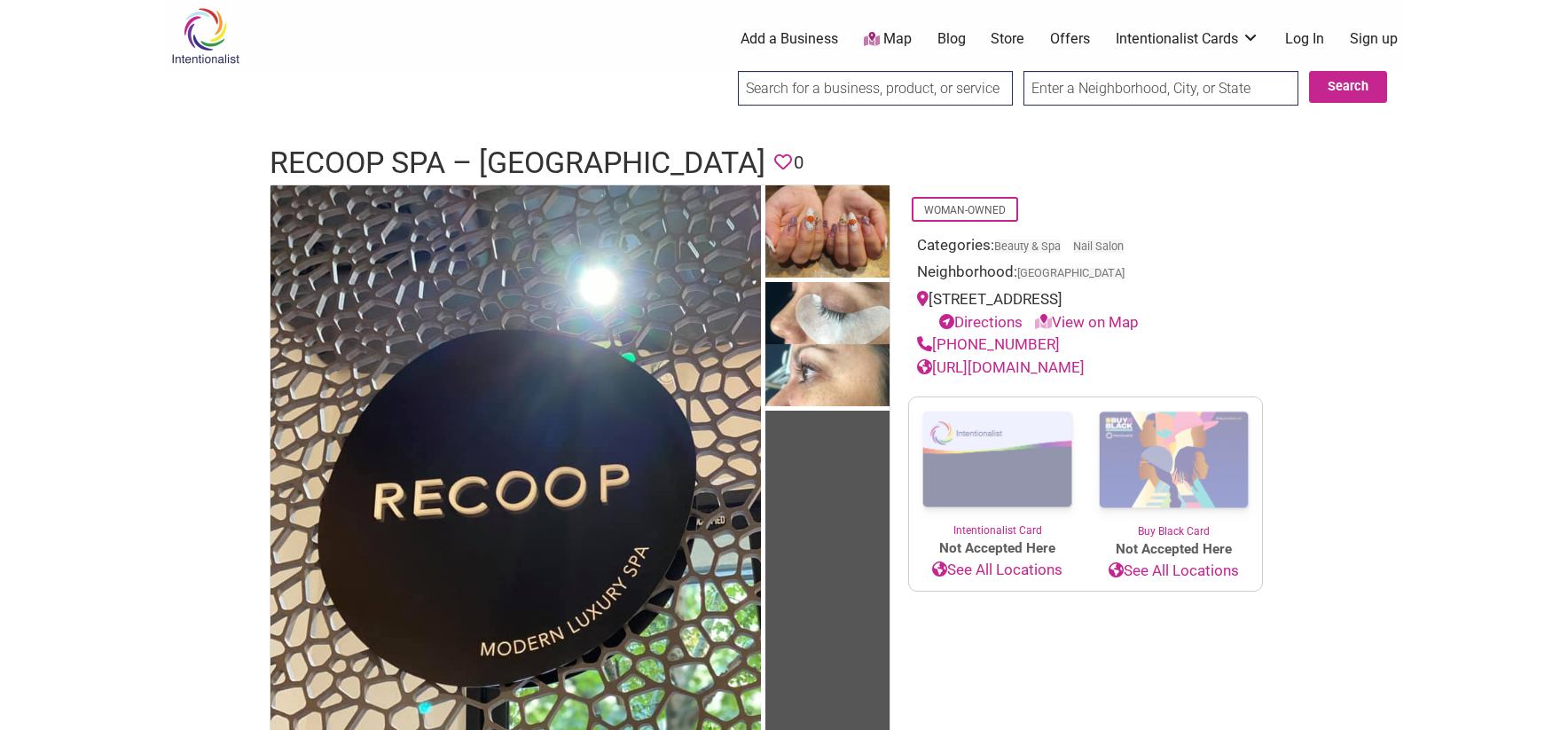
scroll to position [10, 0]
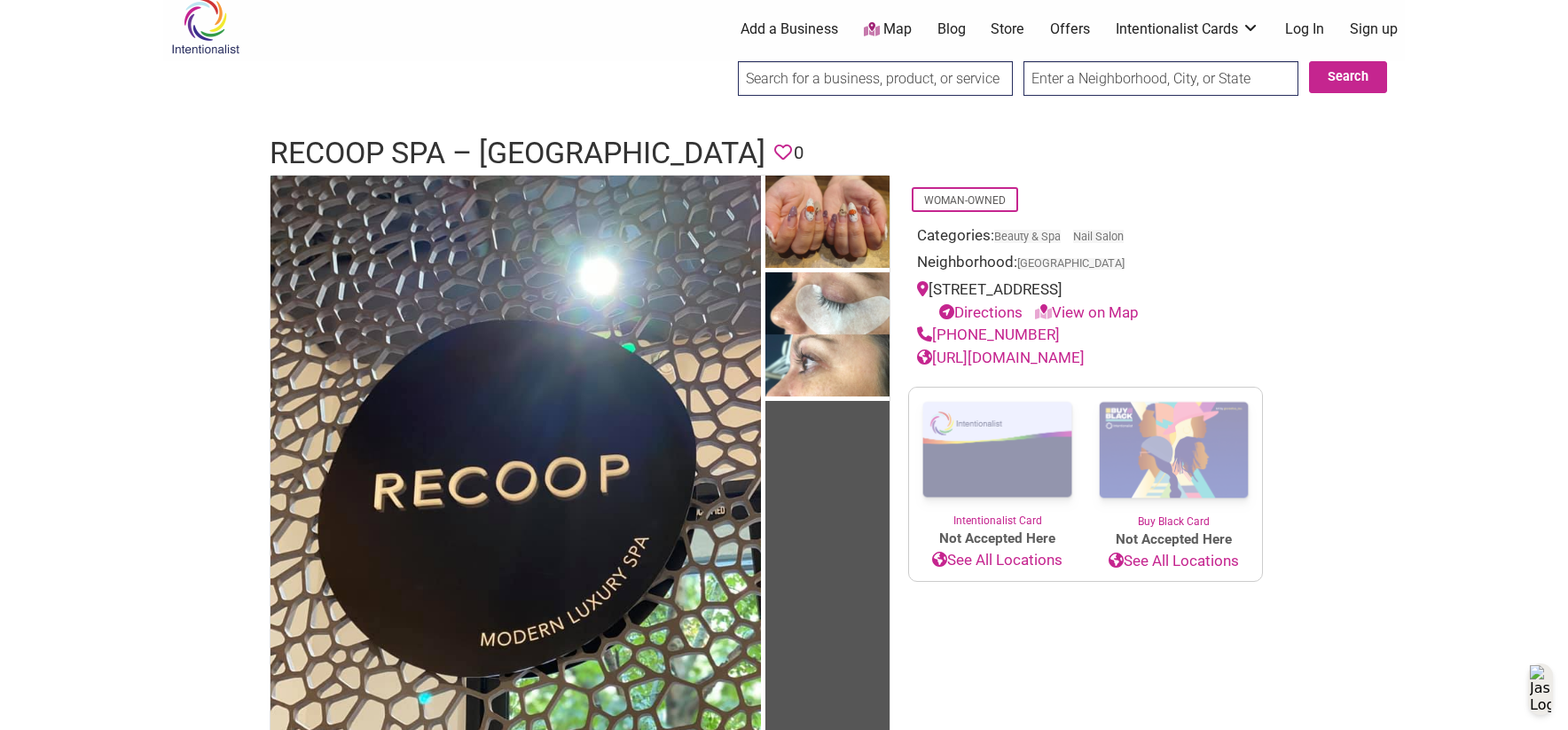
click at [1003, 361] on link "[URL][DOMAIN_NAME]" at bounding box center [1001, 358] width 168 height 18
